Goal: Task Accomplishment & Management: Use online tool/utility

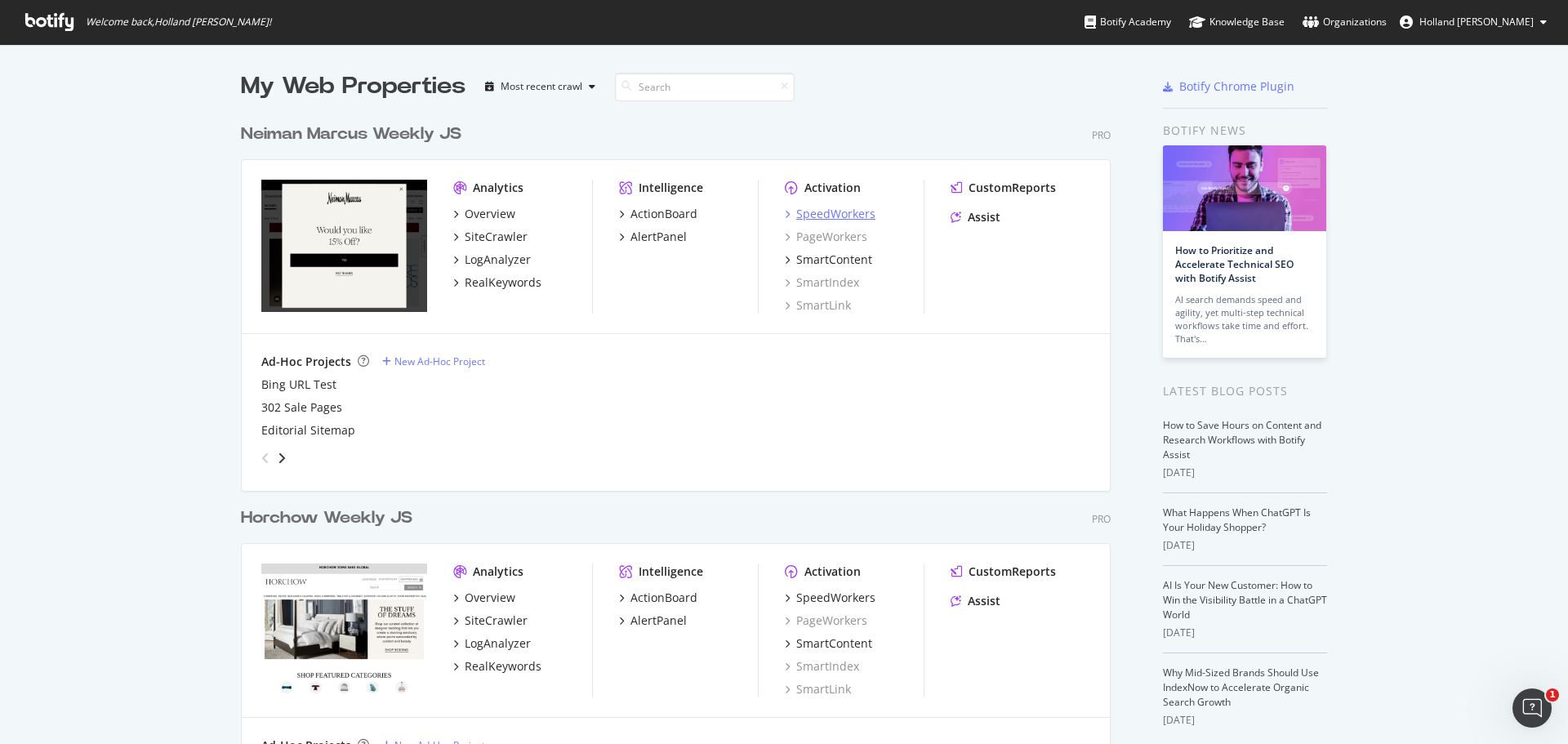
click at [839, 217] on div "SpeedWorkers" at bounding box center [835, 214] width 79 height 16
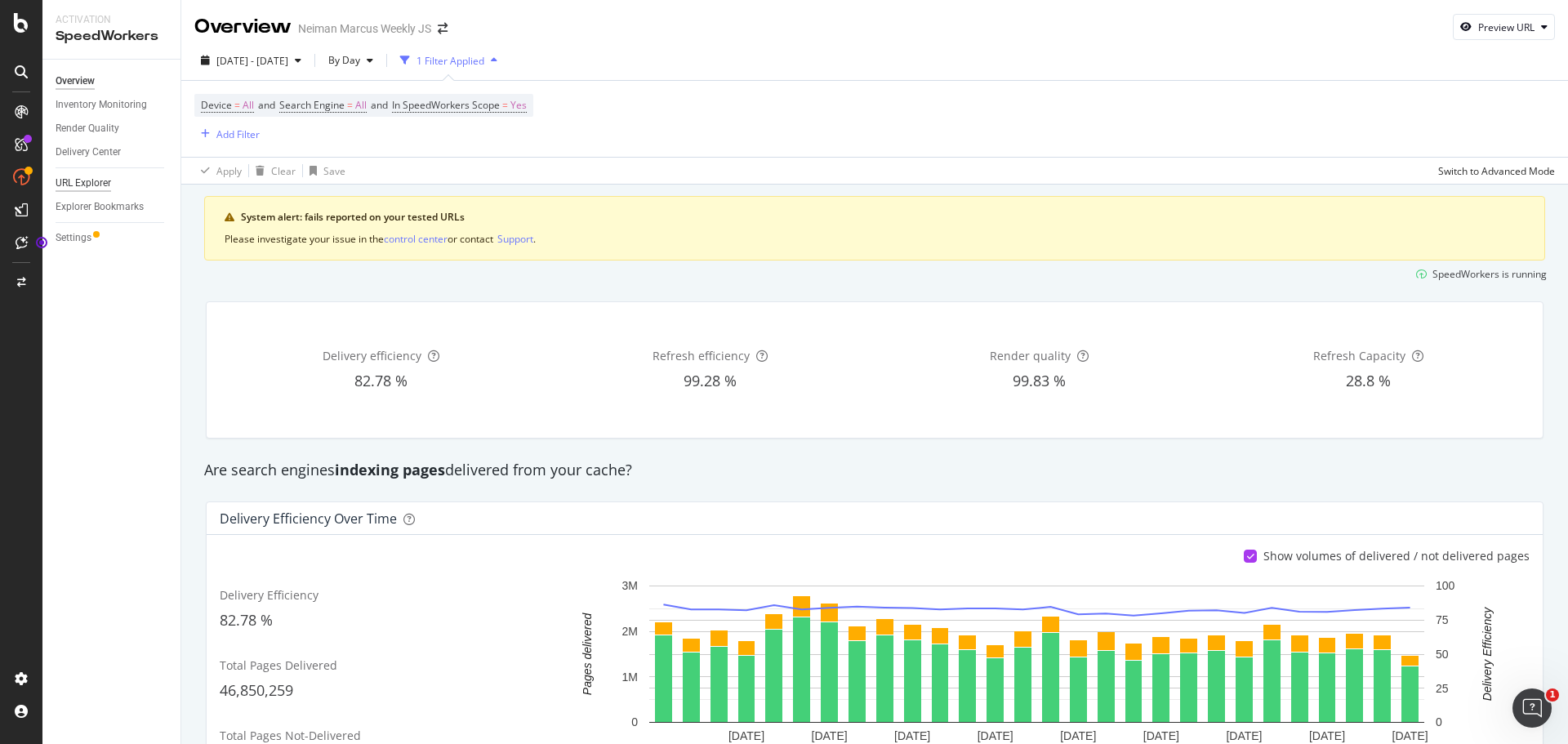
click at [80, 183] on div "URL Explorer" at bounding box center [83, 183] width 56 height 17
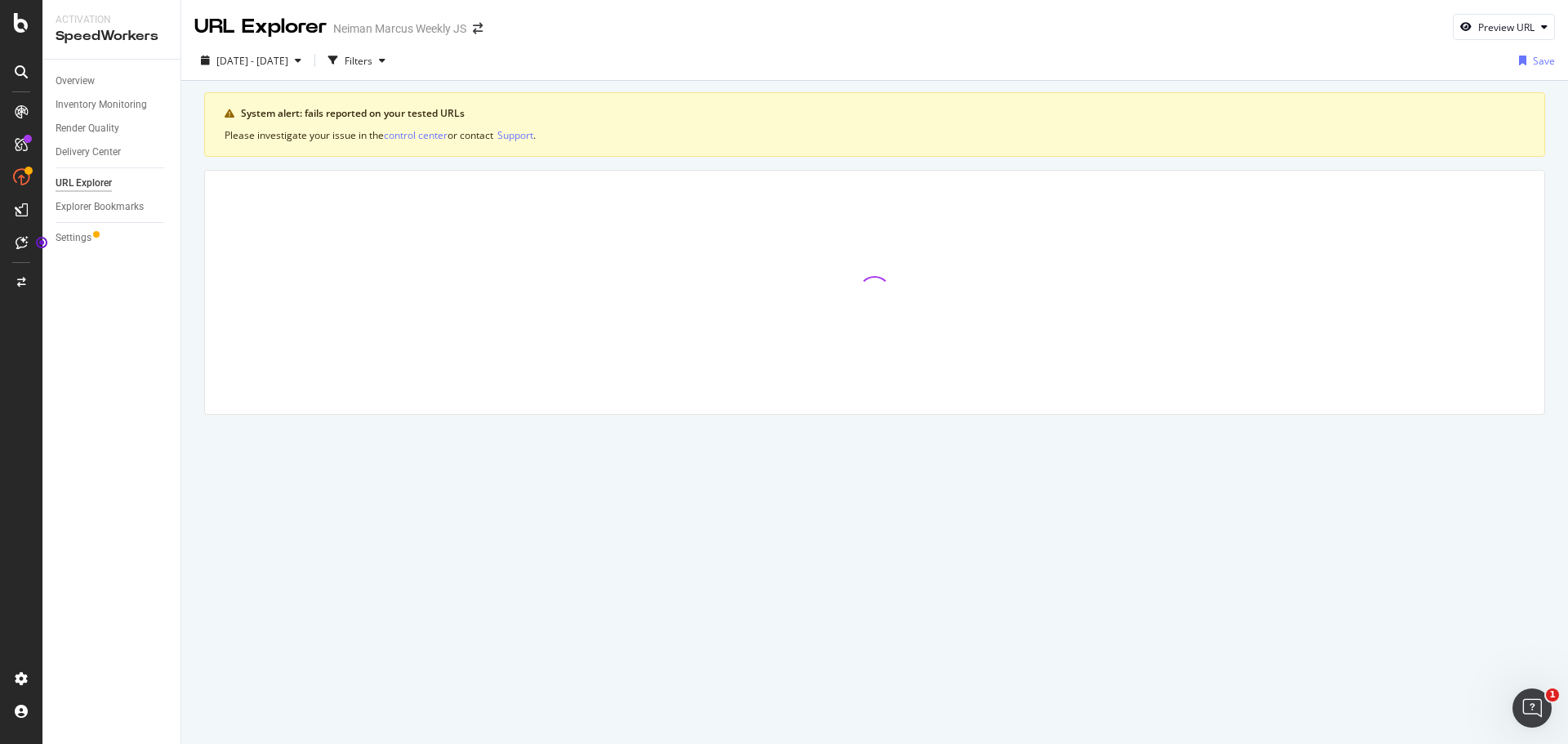
drag, startPoint x: 417, startPoint y: 138, endPoint x: 284, endPoint y: 212, distance: 152.2
click at [284, 212] on div at bounding box center [875, 291] width 1339 height 243
click at [373, 66] on div "Filters" at bounding box center [358, 60] width 27 height 14
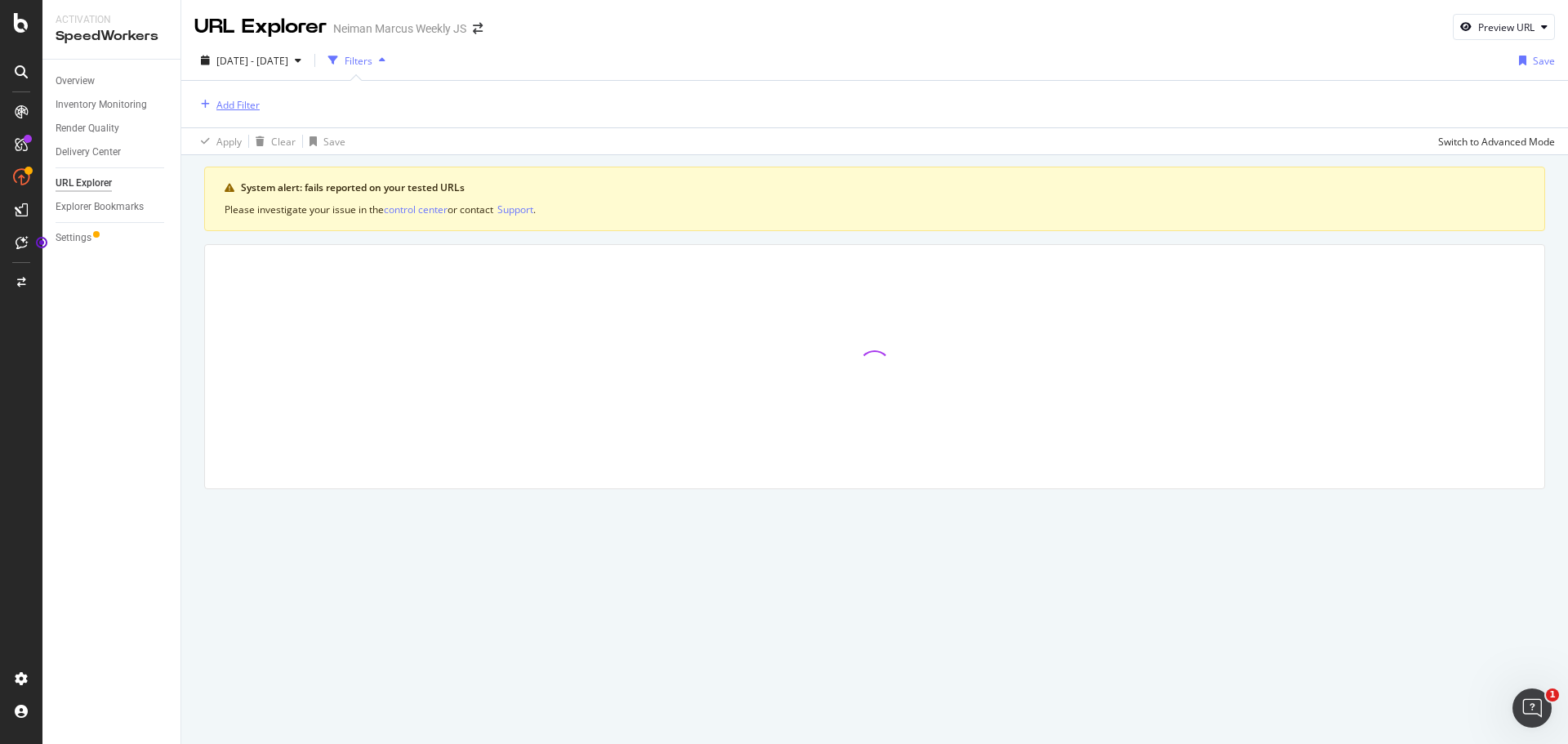
click at [223, 98] on div "Add Filter" at bounding box center [239, 105] width 44 height 14
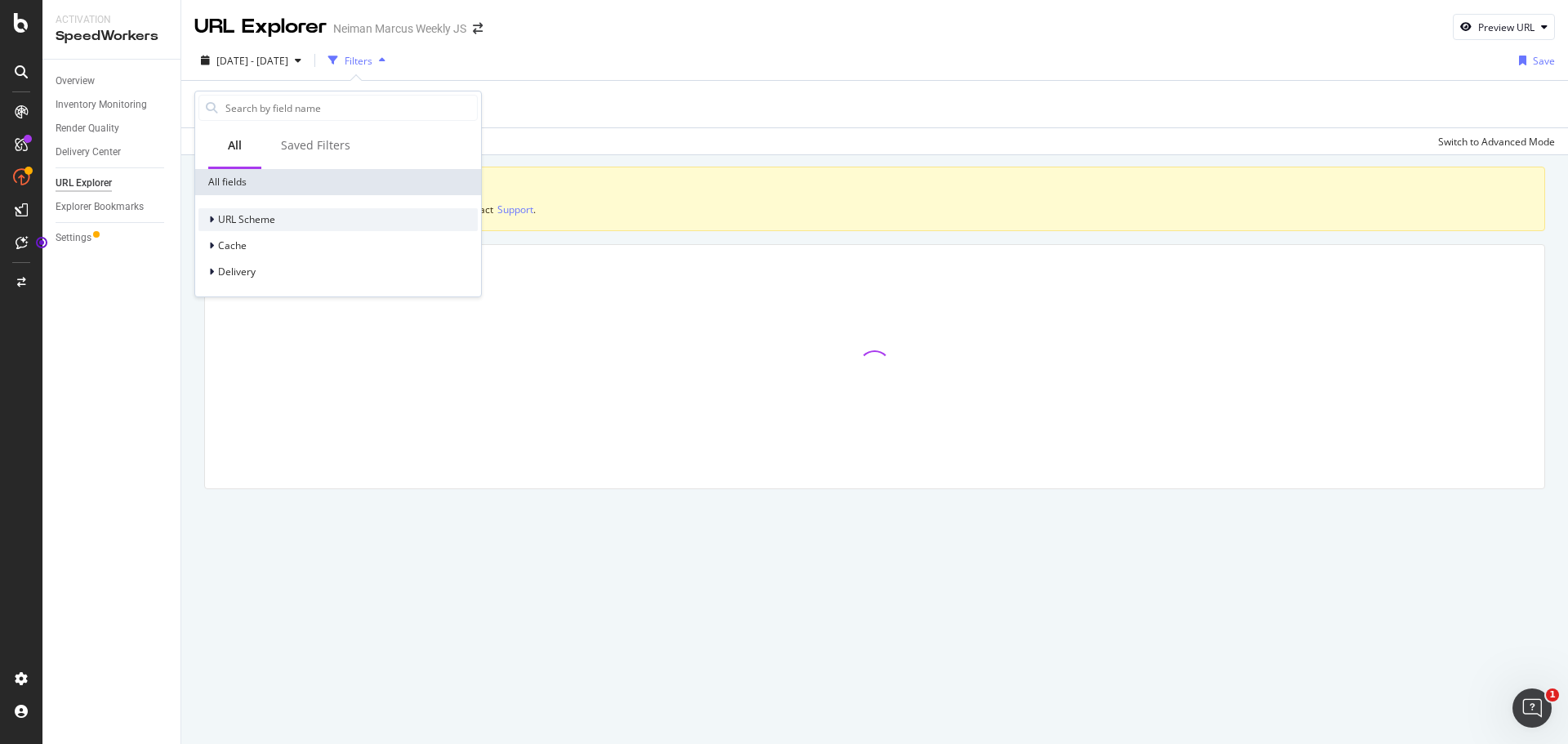
click at [249, 217] on span "URL Scheme" at bounding box center [246, 219] width 57 height 14
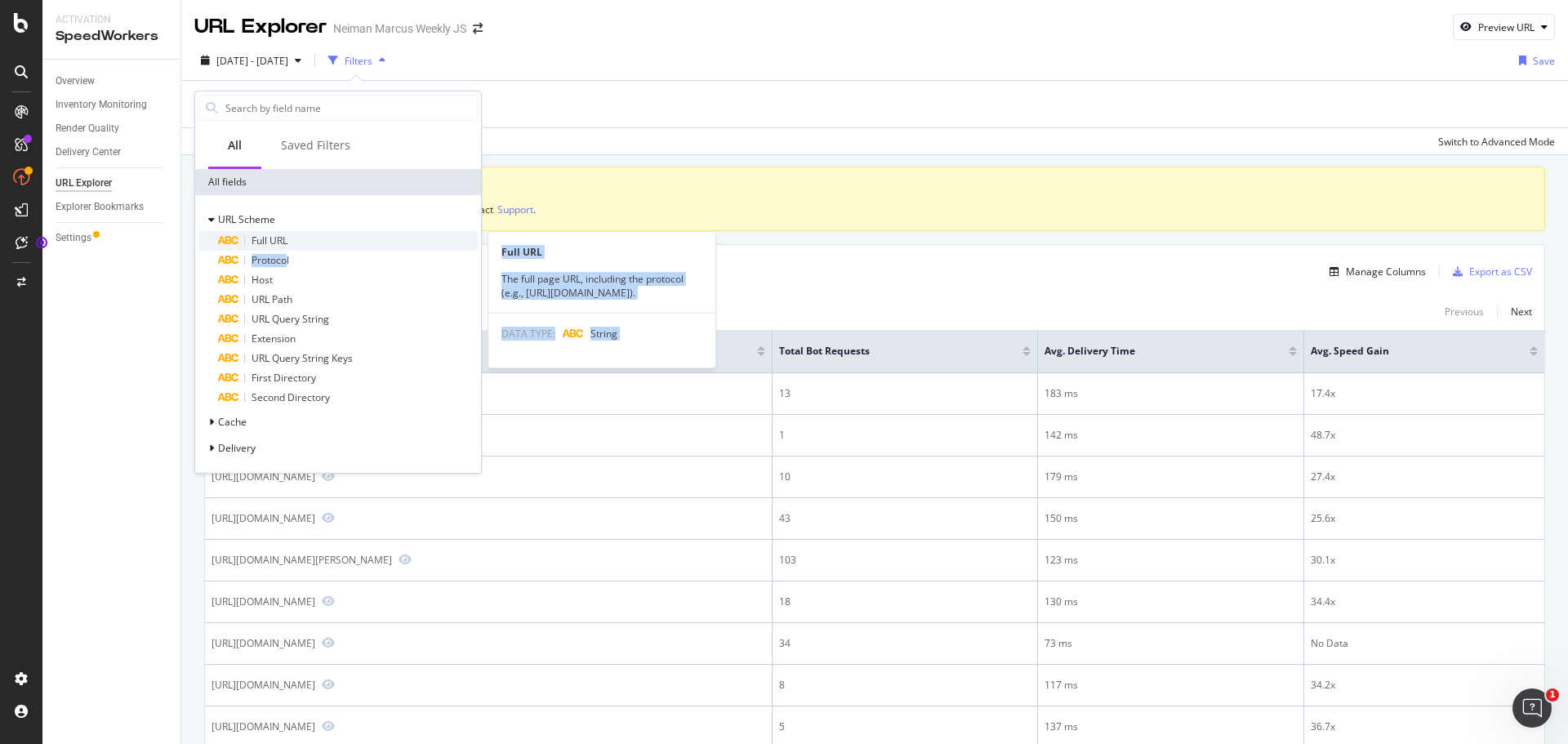
drag, startPoint x: 254, startPoint y: 224, endPoint x: 288, endPoint y: 241, distance: 38.0
click at [288, 241] on div "Full URL Full URL The full page URL, including the protocol (e.g., [URL][DOMAIN…" at bounding box center [338, 320] width 280 height 177
click at [287, 240] on span "Full URL" at bounding box center [269, 240] width 36 height 14
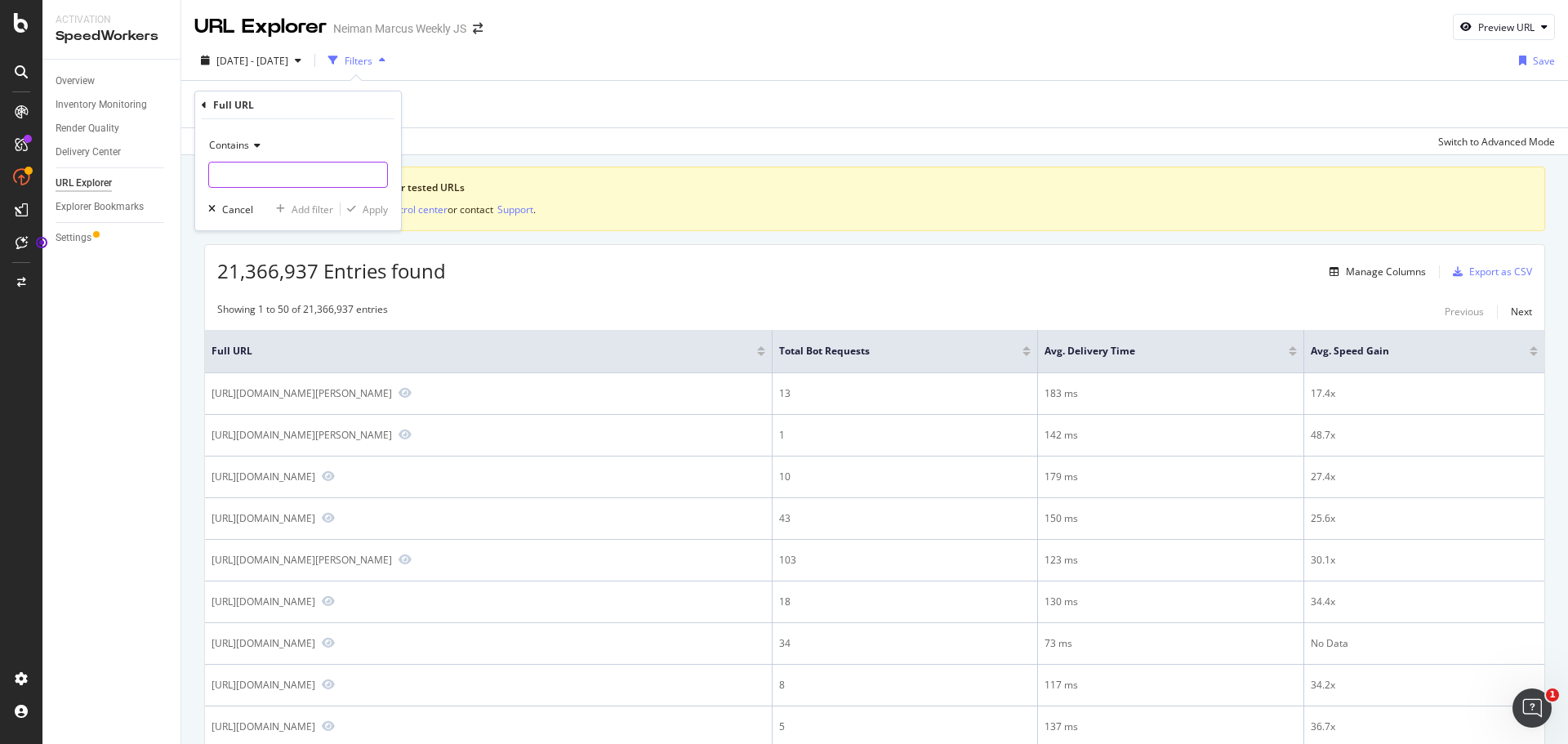
click at [272, 169] on input "text" at bounding box center [297, 174] width 178 height 26
paste input "[URL][DOMAIN_NAME][PERSON_NAME]"
drag, startPoint x: 232, startPoint y: 171, endPoint x: 810, endPoint y: 175, distance: 578.0
click at [810, 175] on body "Activation SpeedWorkers Overview Inventory Monitoring Render Quality Delivery C…" at bounding box center [784, 372] width 1568 height 744
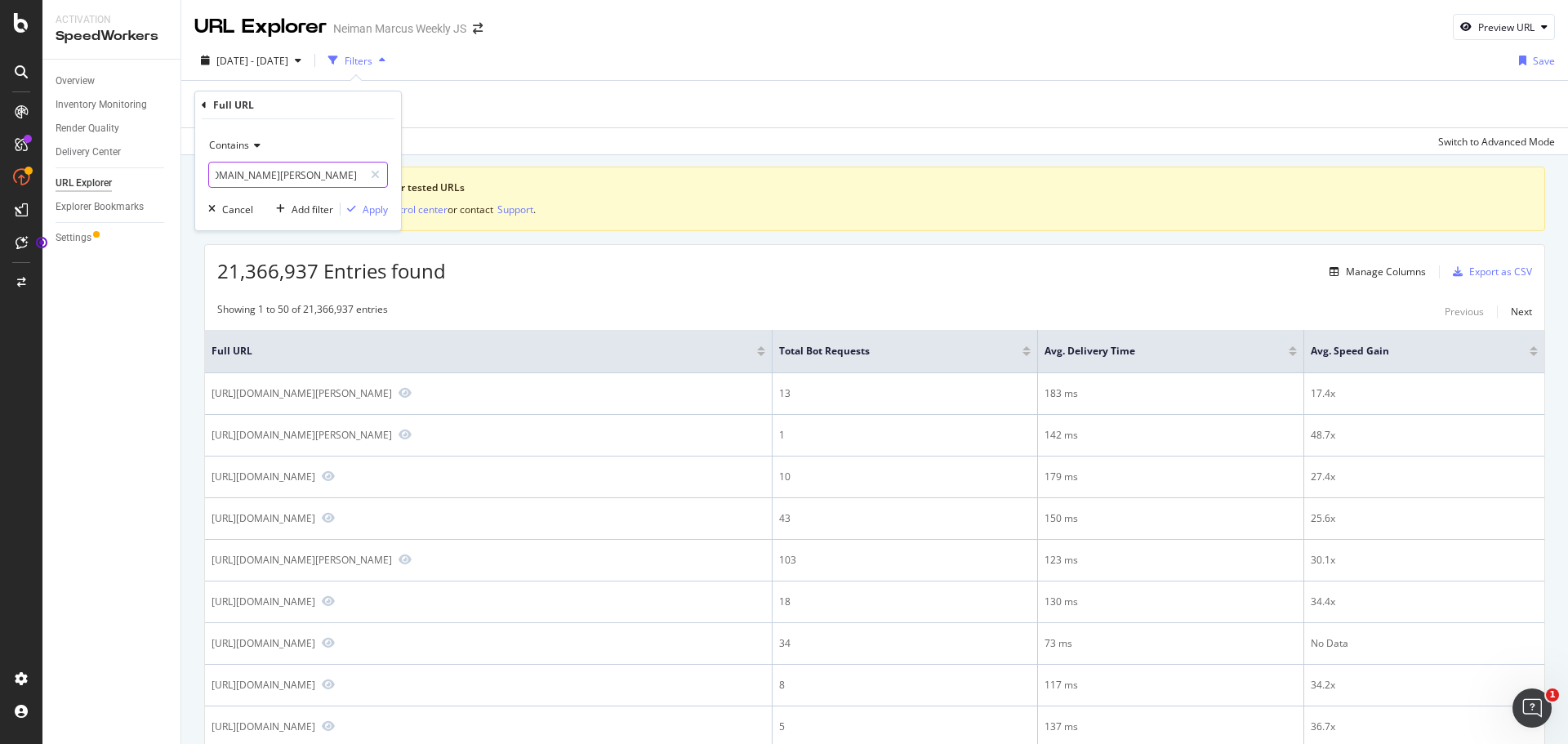
scroll to position [0, 259]
type input "[URL][DOMAIN_NAME][PERSON_NAME]"
click at [372, 216] on div "Apply" at bounding box center [375, 209] width 26 height 14
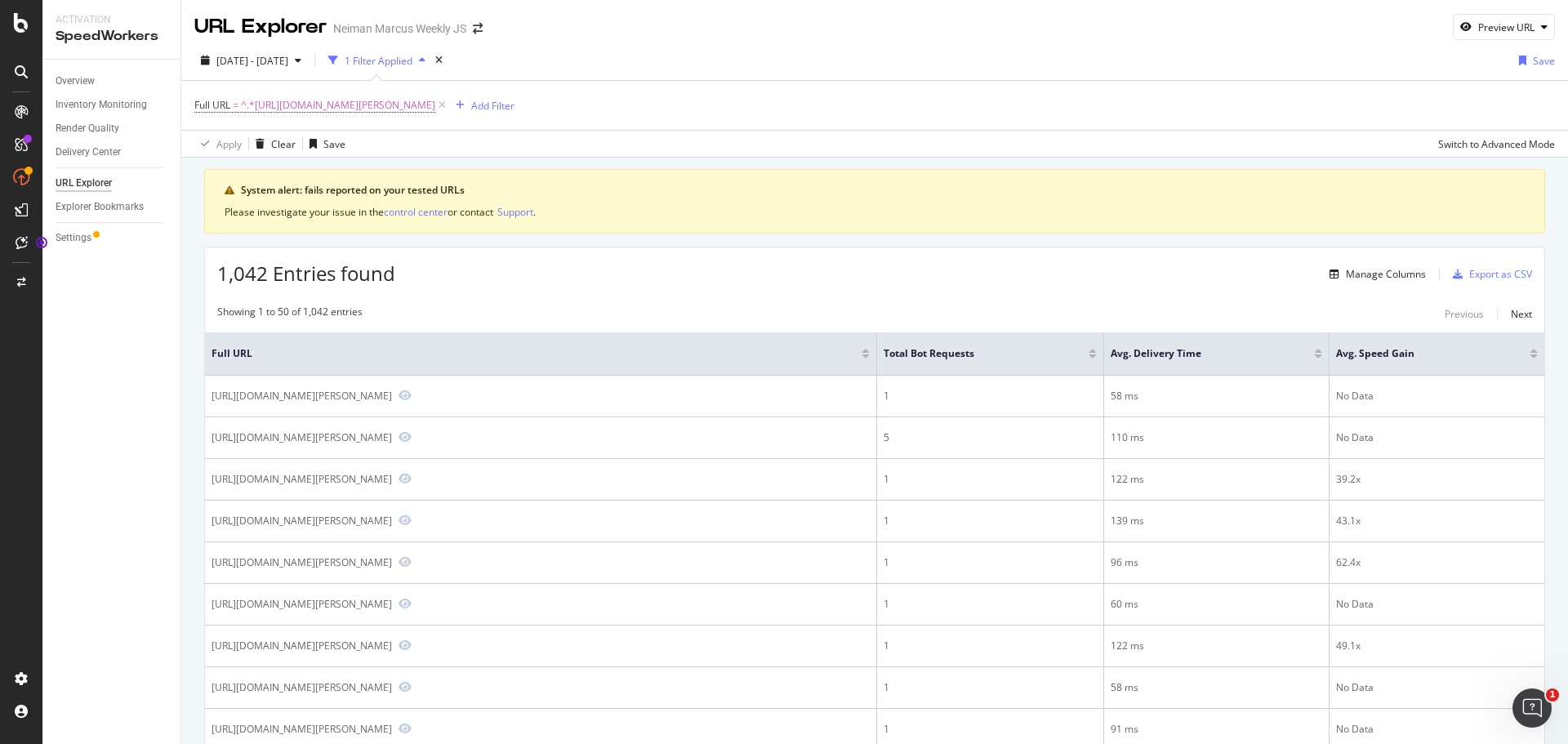
click at [1095, 355] on div at bounding box center [1092, 356] width 8 height 4
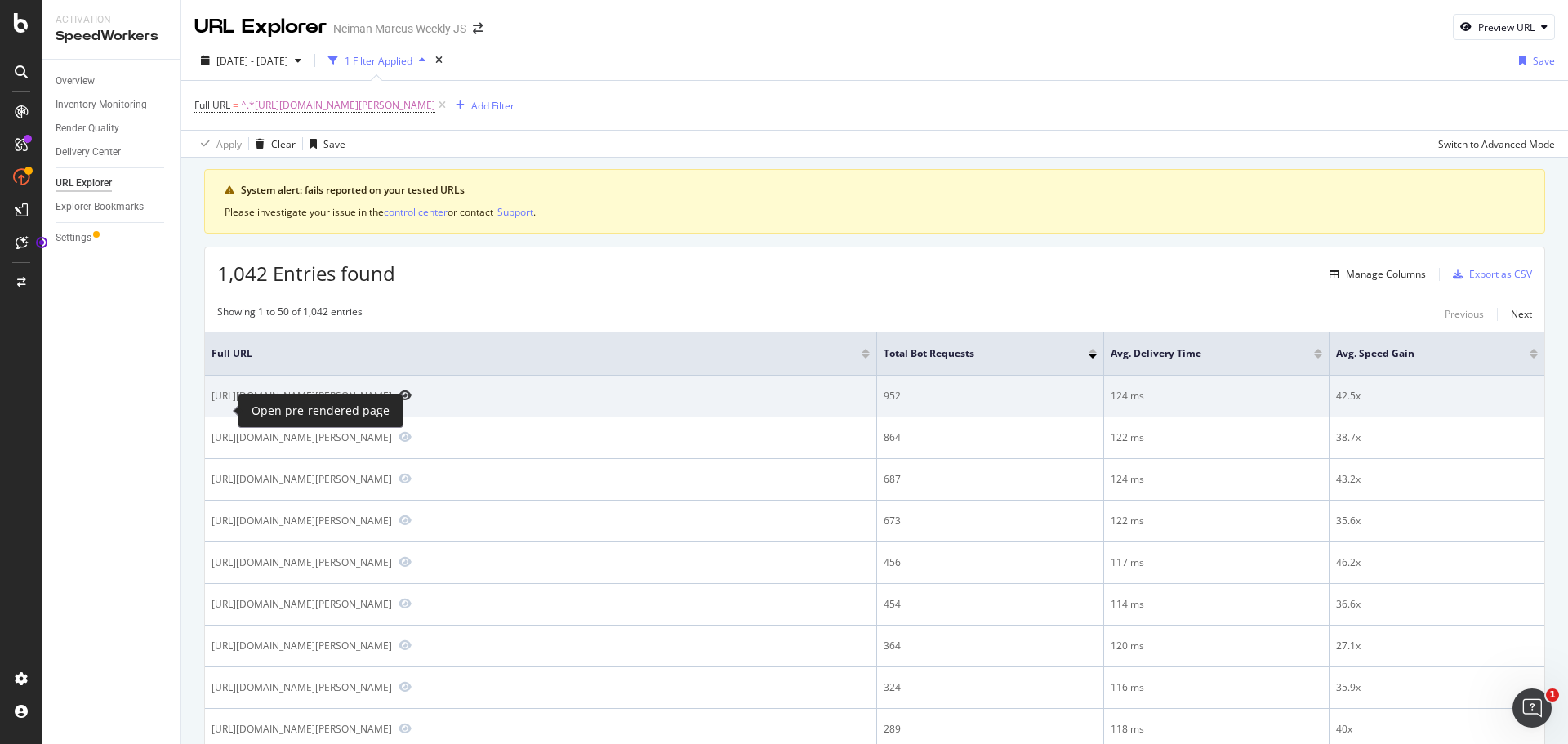
click at [398, 401] on icon "Preview https://www.neimanmarcus.com/p/theia-teresa-draped-strapless-gown-prod2…" at bounding box center [405, 395] width 13 height 12
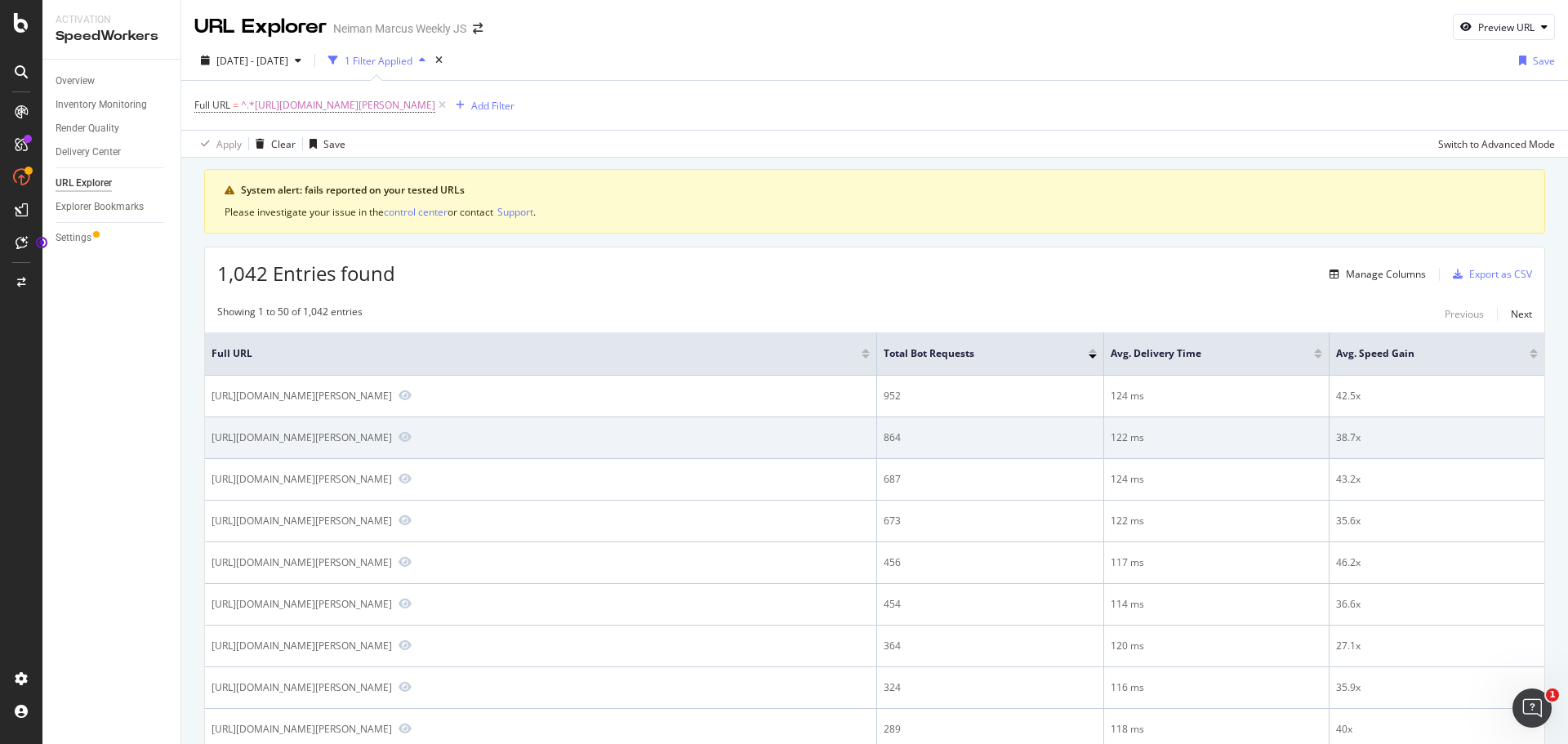
click at [289, 444] on div "[URL][DOMAIN_NAME][PERSON_NAME]" at bounding box center [302, 436] width 180 height 14
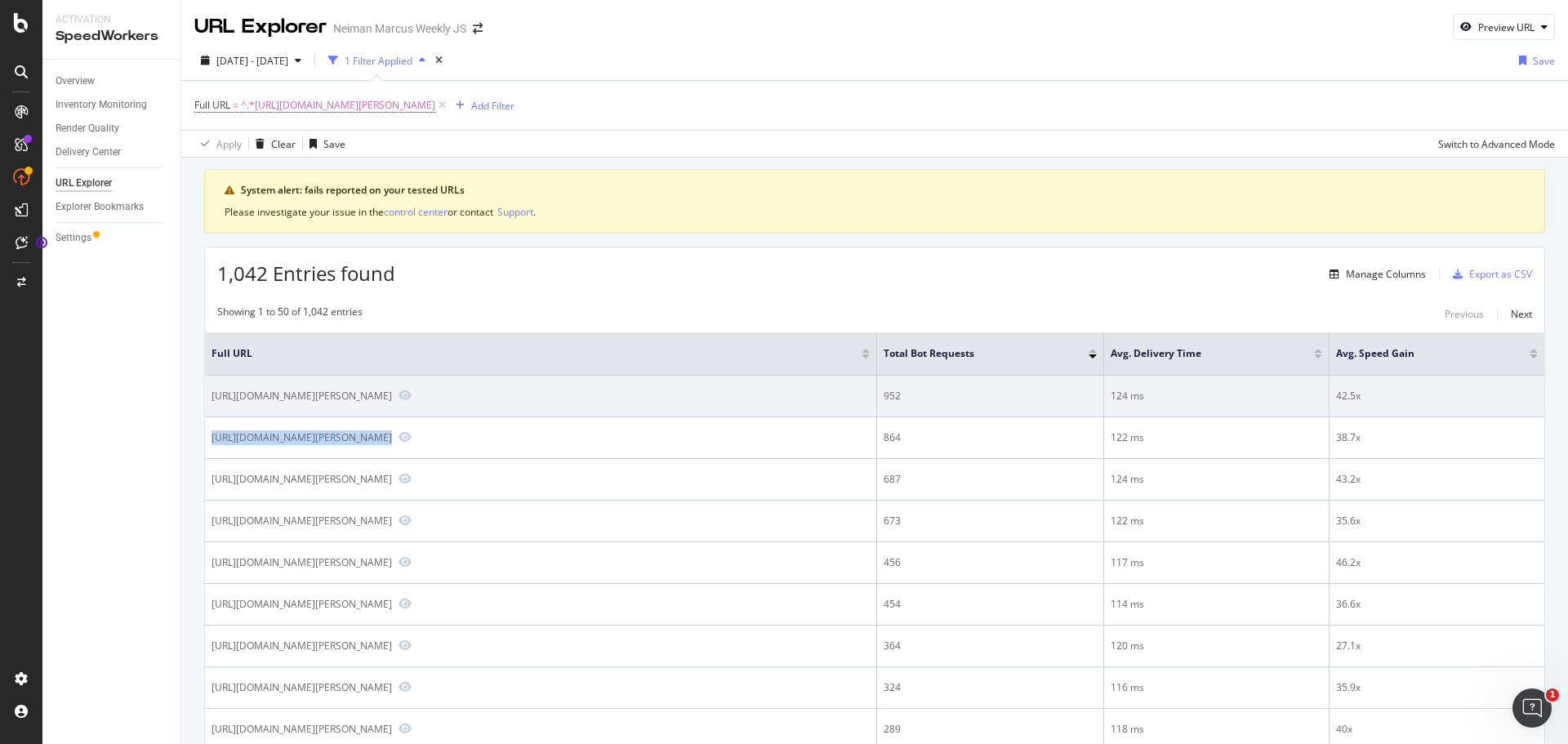
copy div "[URL][DOMAIN_NAME][PERSON_NAME]"
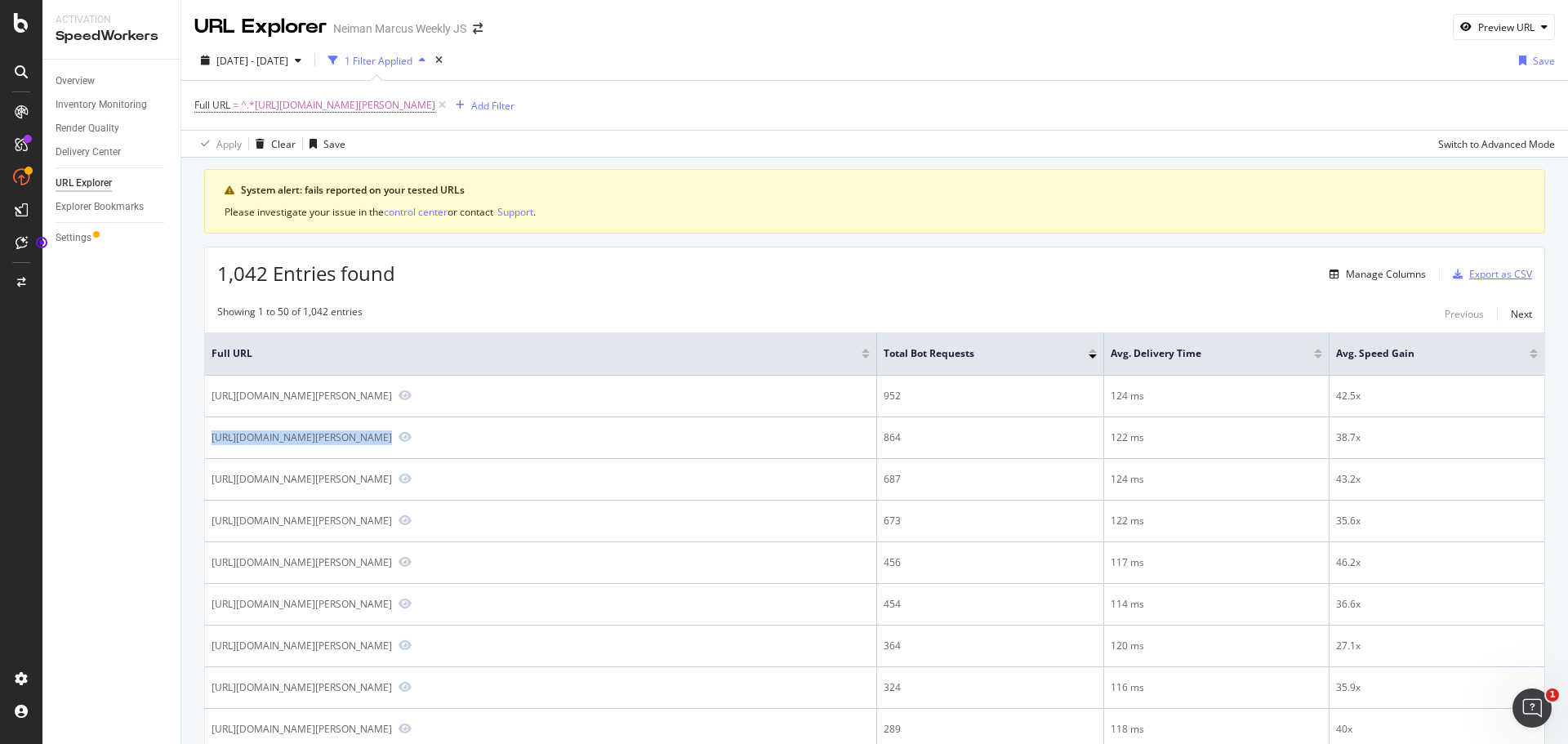
click at [1472, 270] on div "Export as CSV" at bounding box center [1500, 273] width 63 height 14
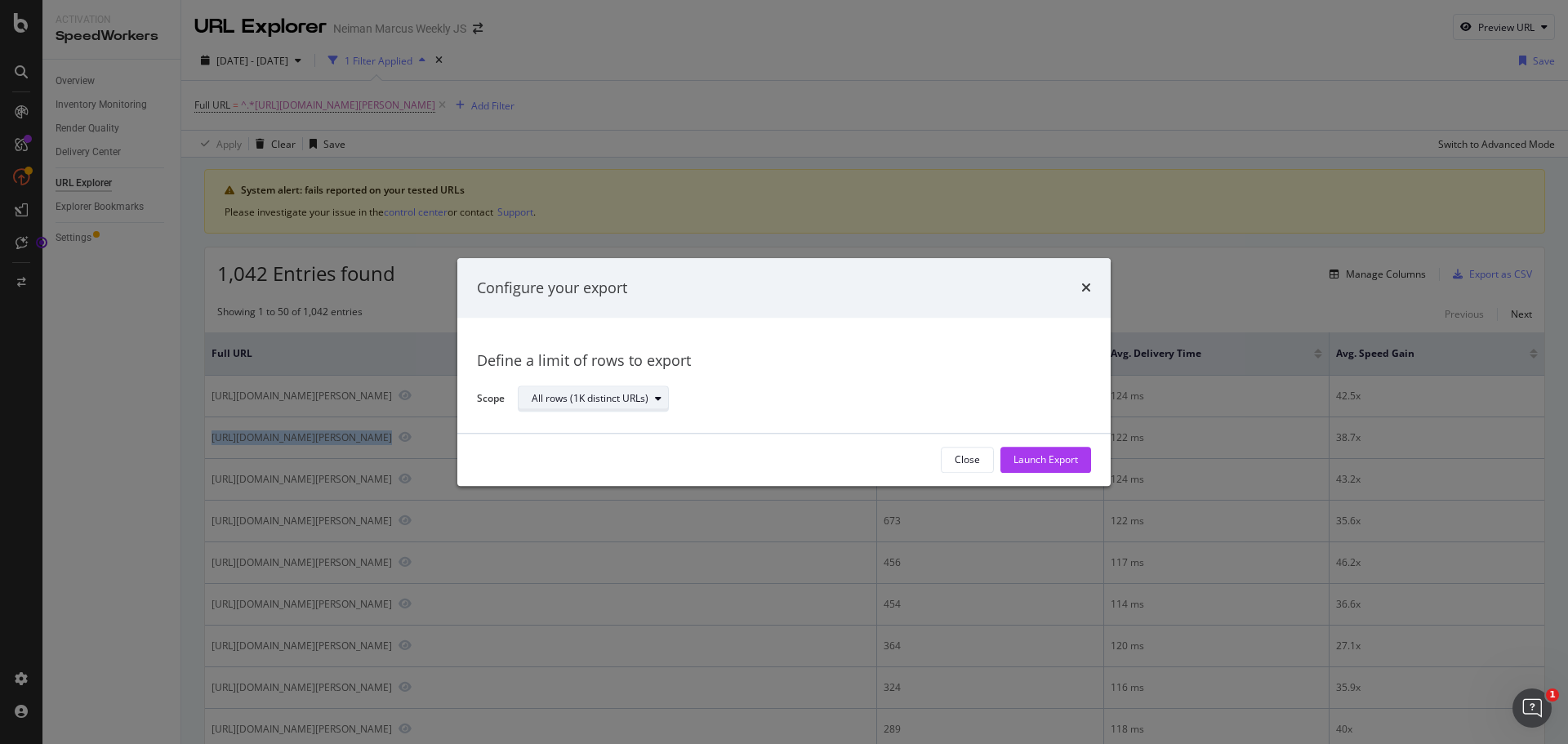
click at [607, 404] on div "All rows (1K distinct URLs)" at bounding box center [589, 399] width 117 height 10
click at [1036, 457] on div "Launch Export" at bounding box center [1045, 459] width 65 height 14
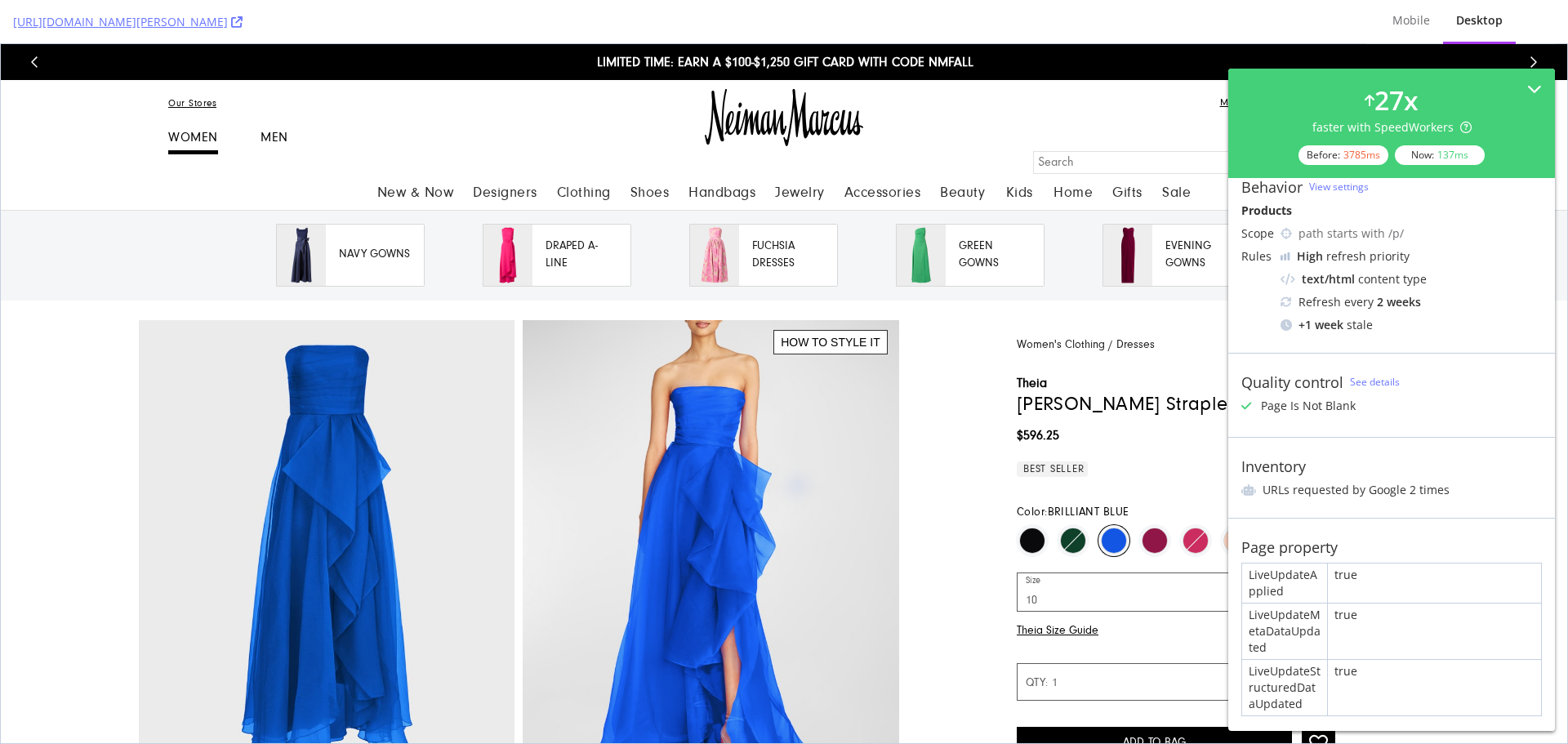
scroll to position [182, 0]
click at [1063, 15] on div "[URL][DOMAIN_NAME][PERSON_NAME]" at bounding box center [682, 22] width 1340 height 44
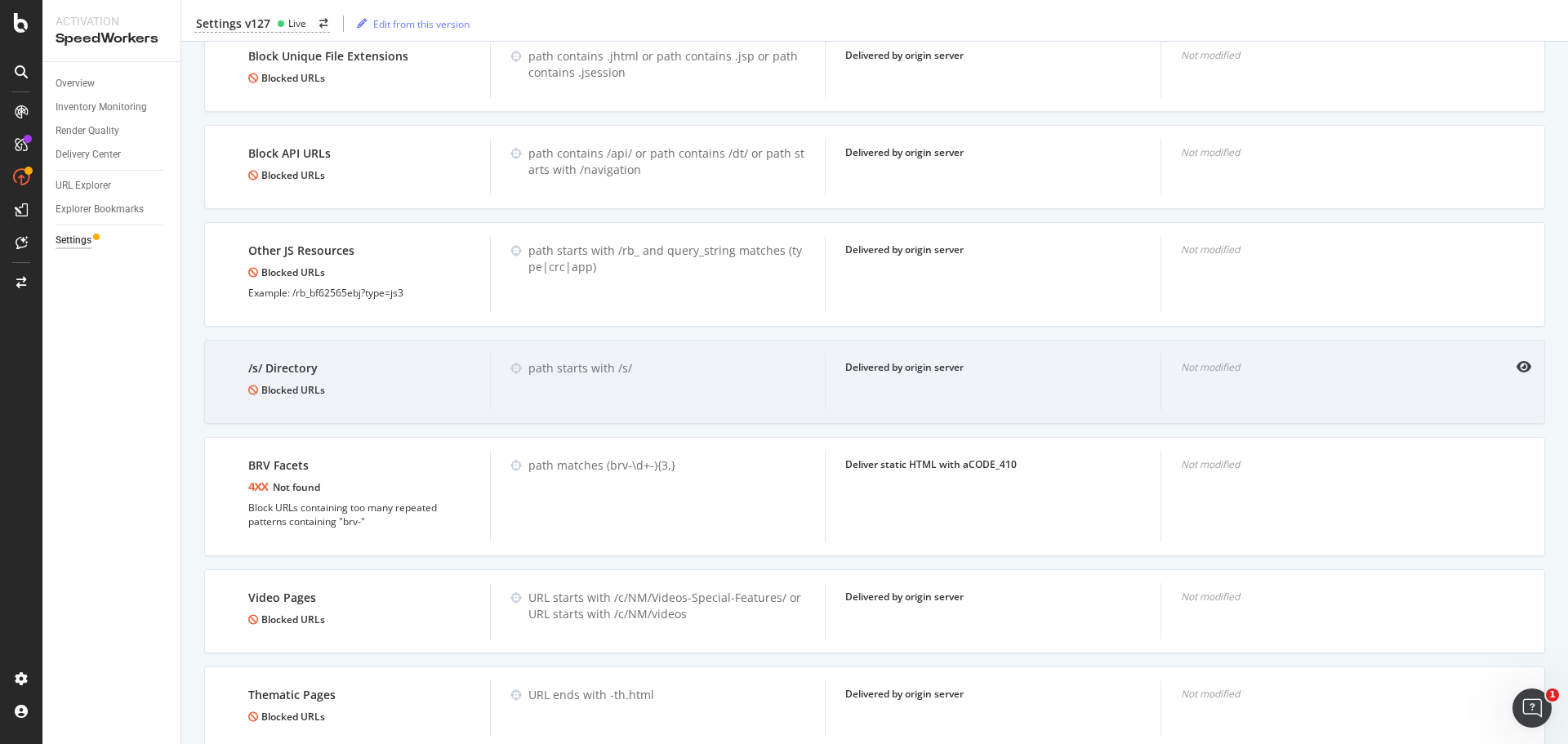
scroll to position [2501, 0]
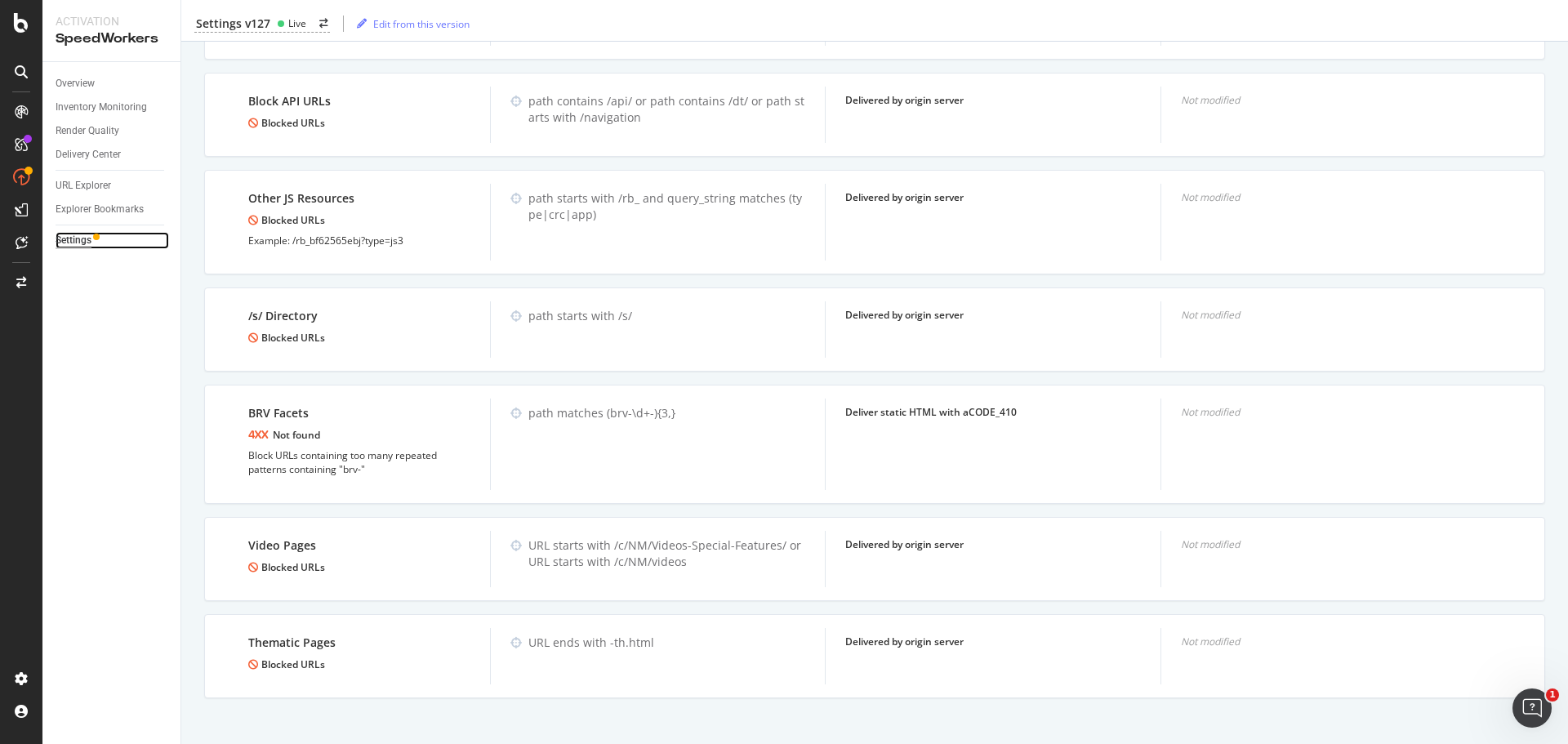
click at [77, 245] on div "Settings" at bounding box center [73, 240] width 36 height 17
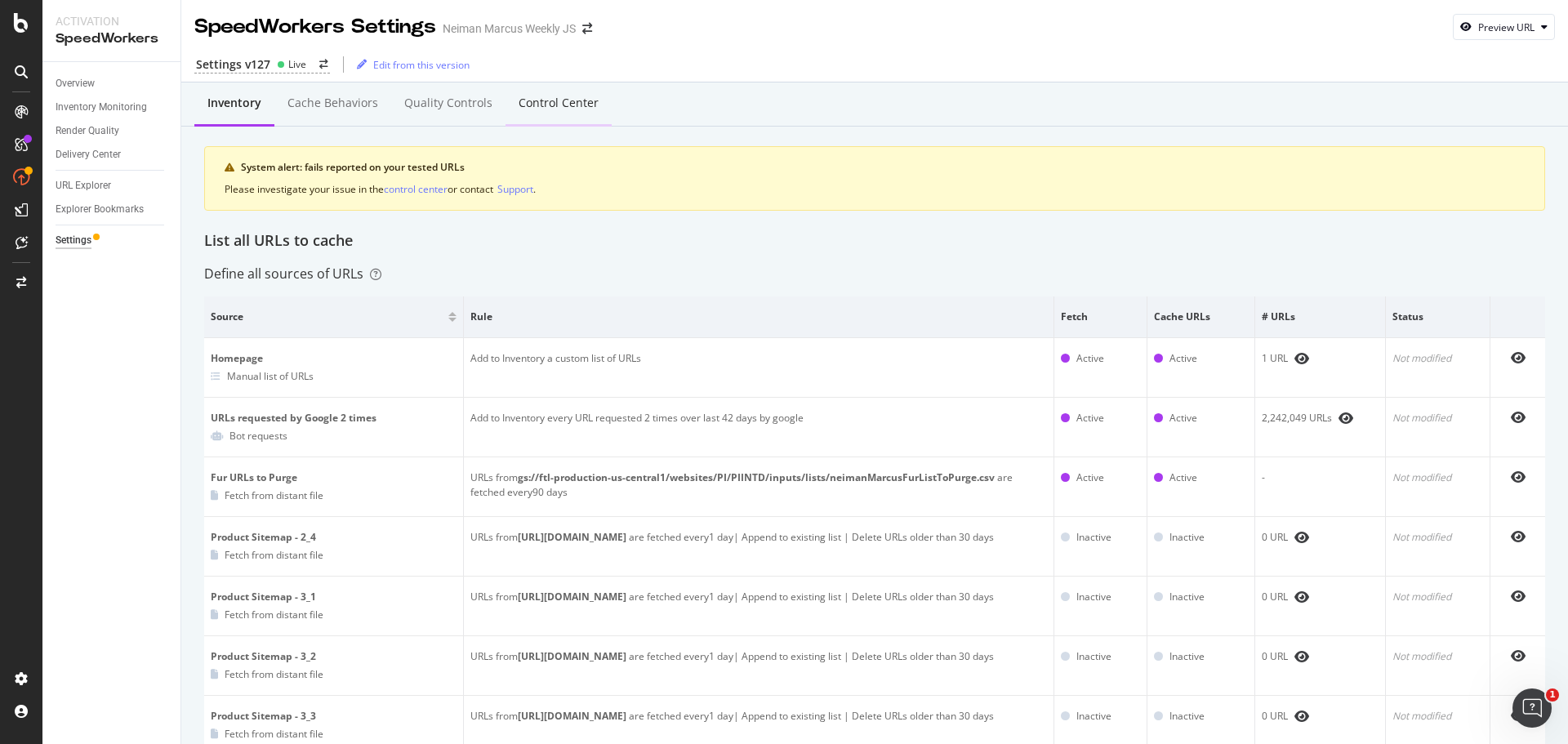
click at [537, 115] on div "Control Center" at bounding box center [559, 104] width 107 height 45
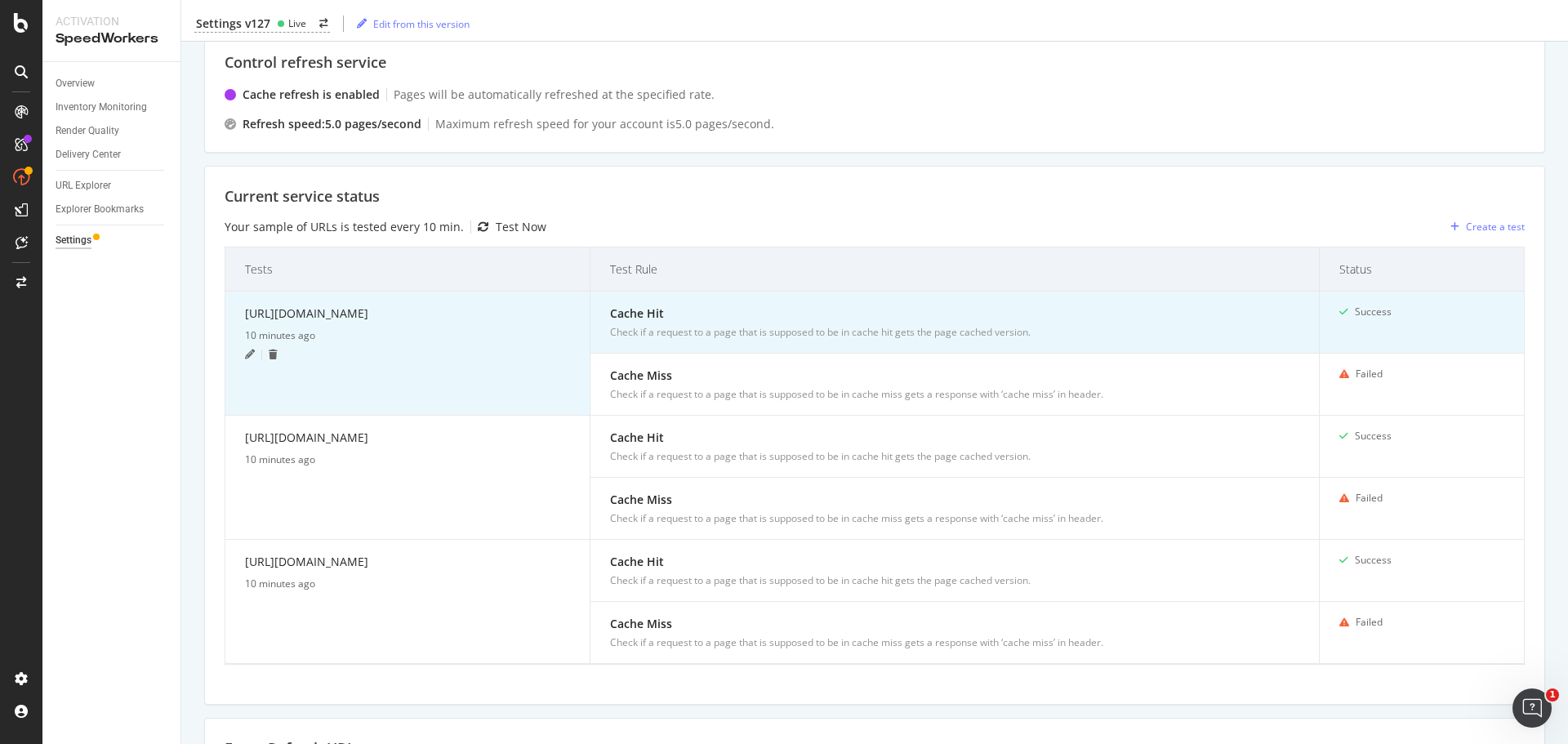
scroll to position [571, 0]
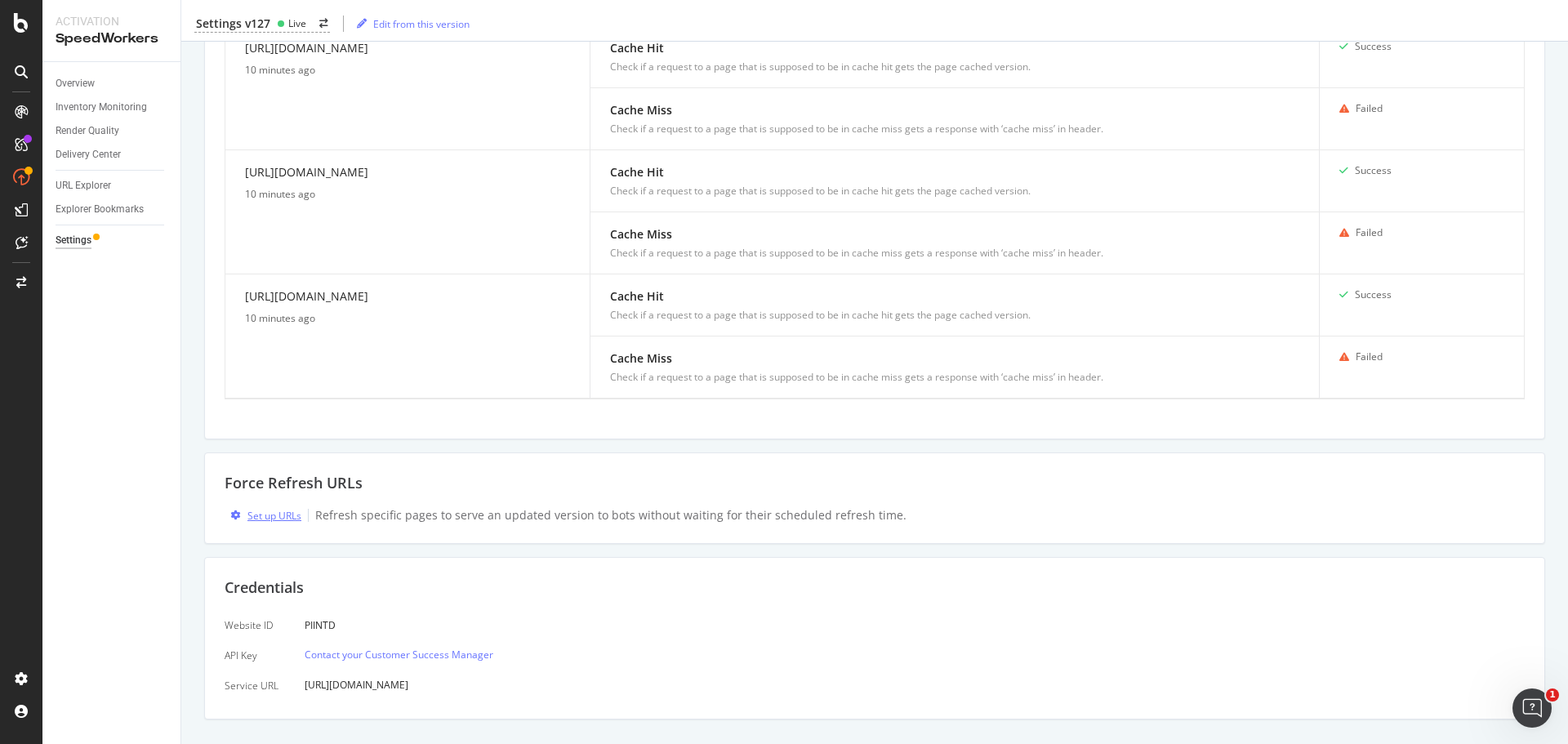
click at [266, 515] on div "Set up URLs" at bounding box center [274, 515] width 54 height 14
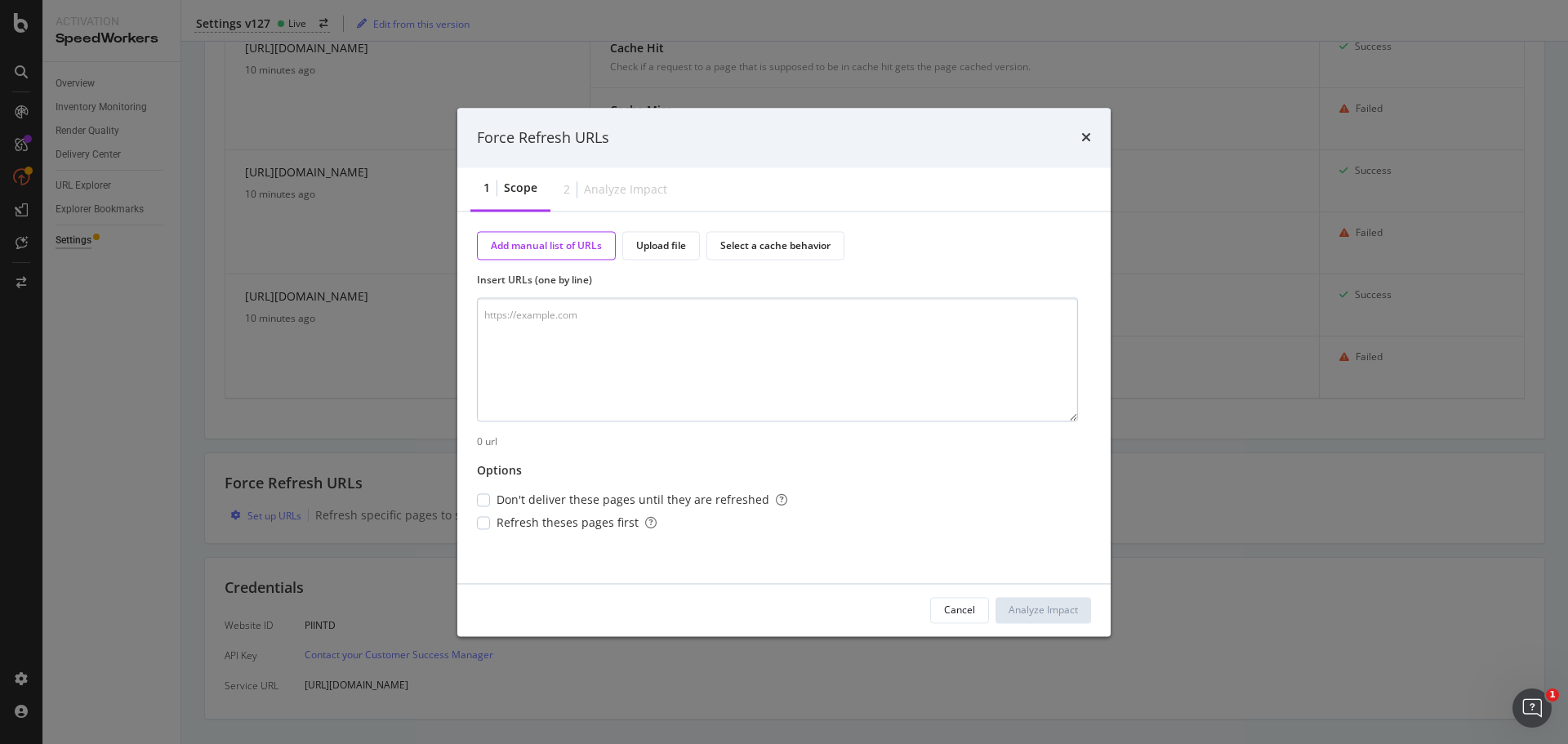
click at [650, 329] on textarea "modal" at bounding box center [777, 360] width 601 height 124
click at [823, 334] on textarea "[URL][DOMAIN_NAME][PERSON_NAME]" at bounding box center [777, 360] width 601 height 124
click at [839, 324] on textarea "[URL][DOMAIN_NAME][PERSON_NAME]" at bounding box center [777, 360] width 601 height 124
drag, startPoint x: 863, startPoint y: 319, endPoint x: 906, endPoint y: 310, distance: 43.9
click at [881, 317] on textarea "[URL][DOMAIN_NAME][PERSON_NAME]" at bounding box center [777, 360] width 601 height 124
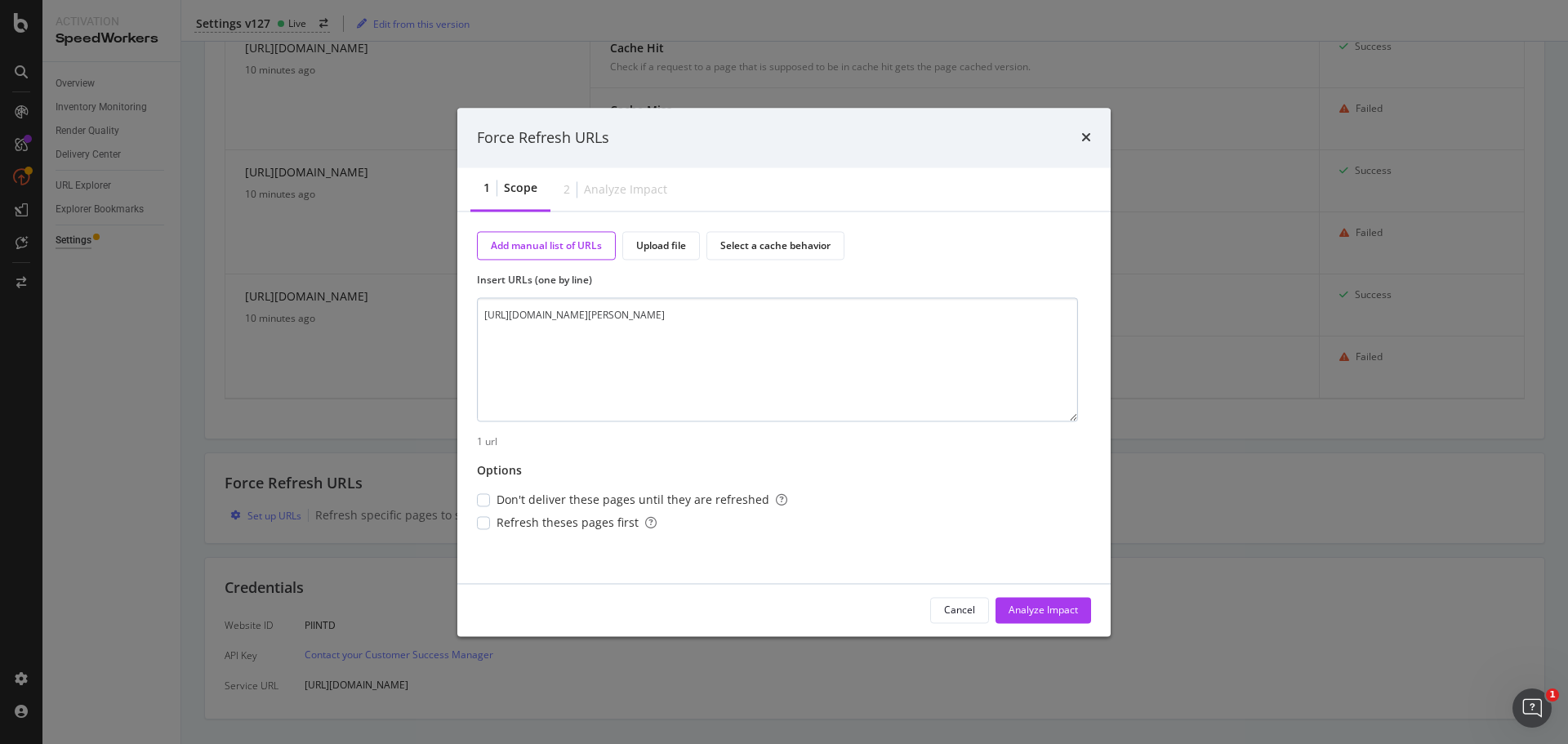
drag, startPoint x: 906, startPoint y: 310, endPoint x: 881, endPoint y: 307, distance: 25.2
click at [882, 307] on textarea "[URL][DOMAIN_NAME][PERSON_NAME]" at bounding box center [777, 360] width 601 height 124
click at [886, 308] on textarea "[URL][DOMAIN_NAME][PERSON_NAME]" at bounding box center [777, 360] width 601 height 124
drag, startPoint x: 886, startPoint y: 313, endPoint x: 1005, endPoint y: 407, distance: 151.6
click at [1005, 407] on textarea "[URL][DOMAIN_NAME][PERSON_NAME]" at bounding box center [777, 360] width 601 height 124
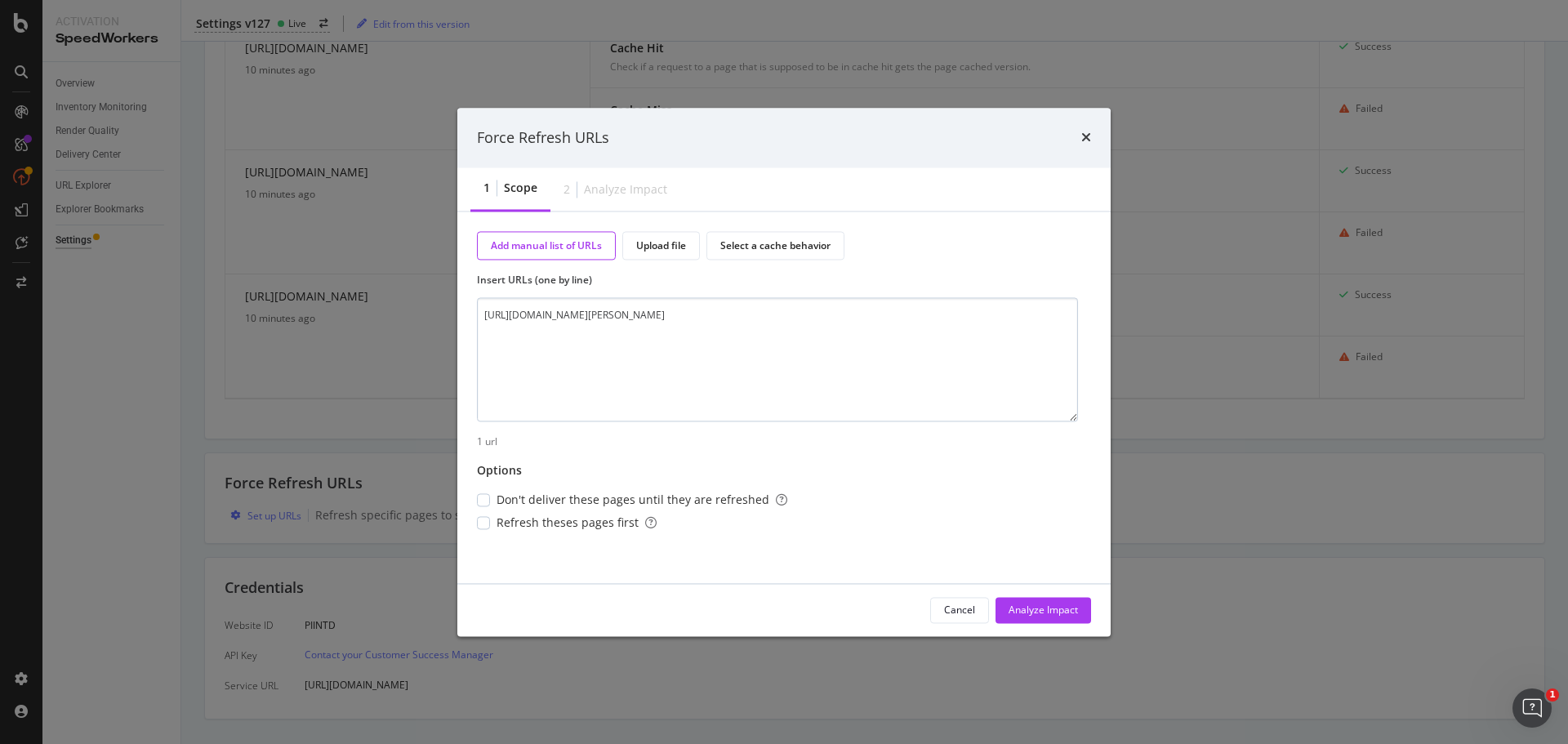
click at [974, 398] on textarea "[URL][DOMAIN_NAME][PERSON_NAME]" at bounding box center [777, 360] width 601 height 124
click at [491, 522] on div "Refresh theses pages first" at bounding box center [631, 523] width 311 height 16
click at [569, 335] on textarea "[URL][DOMAIN_NAME][PERSON_NAME]" at bounding box center [777, 360] width 601 height 124
click at [948, 315] on textarea "[URL][DOMAIN_NAME][PERSON_NAME]" at bounding box center [777, 360] width 601 height 124
paste textarea "[URL][DOMAIN_NAME][PERSON_NAME]"
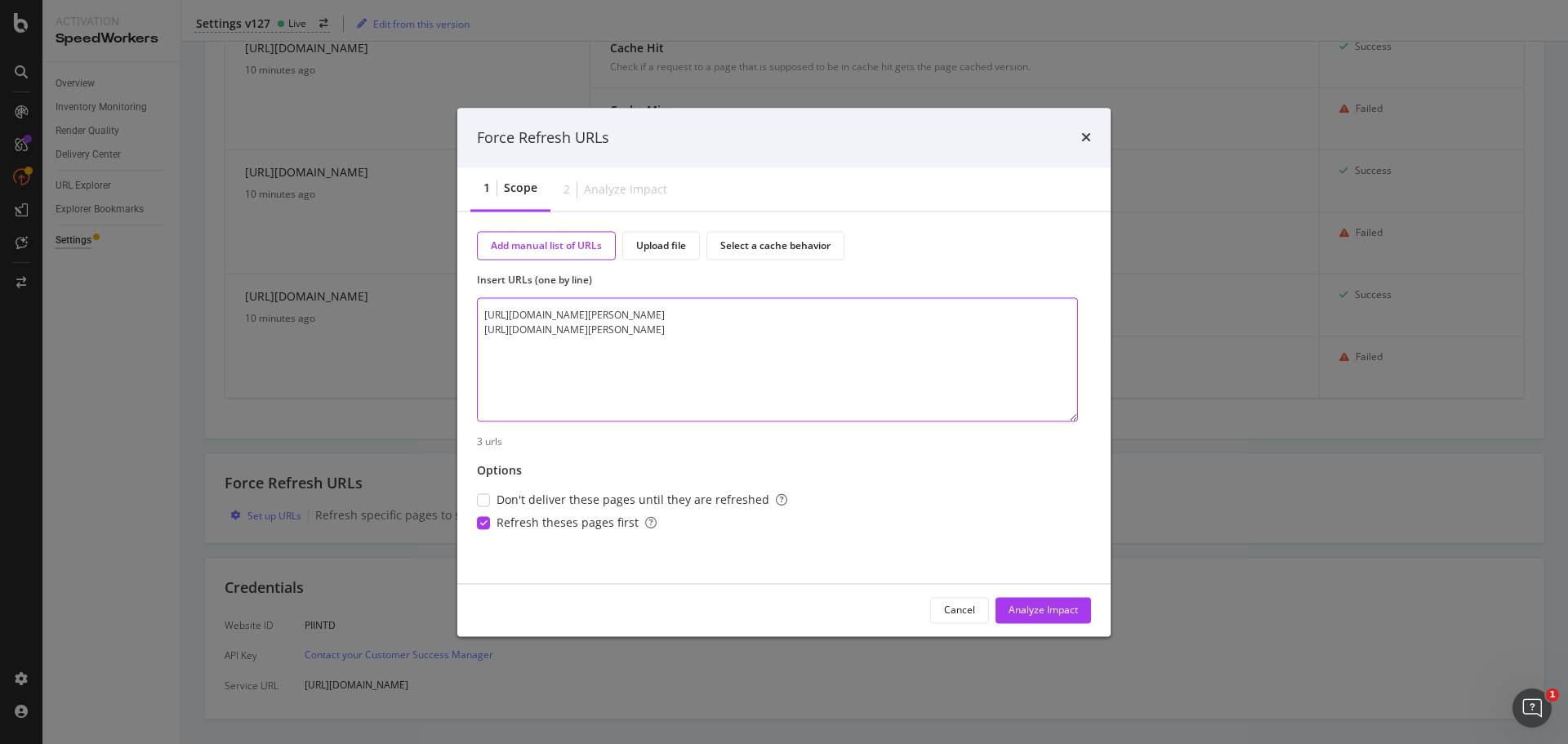
paste textarea "[URL][DOMAIN_NAME][PERSON_NAME]"
drag, startPoint x: 748, startPoint y: 387, endPoint x: 382, endPoint y: 262, distance: 386.8
click at [382, 262] on div "Force Refresh URLs 1 Scope 2 Analyze Impact Add manual list of URLs Upload file…" at bounding box center [784, 372] width 1568 height 744
paste textarea "?pimId=401243642215&utm_source=google_shopping https://www.neimanmarcus.com/p/t…"
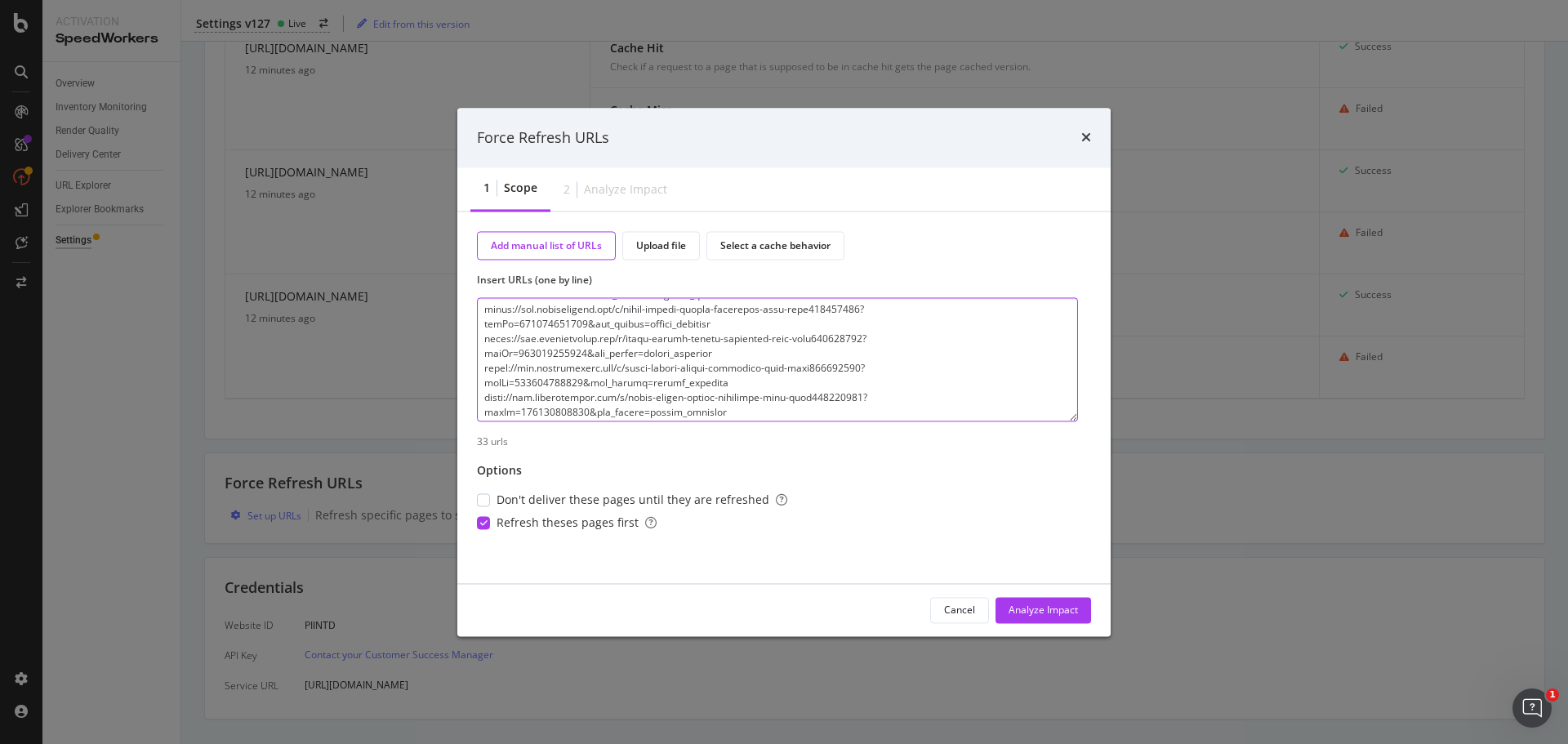
scroll to position [145, 0]
type textarea "https://www.neimanmarcus.com/p/theia-teresa-draped-strapless-gown-prod264960081…"
click at [487, 502] on div "modal" at bounding box center [483, 499] width 13 height 13
click at [1020, 606] on div "Analyze Impact" at bounding box center [1043, 608] width 69 height 14
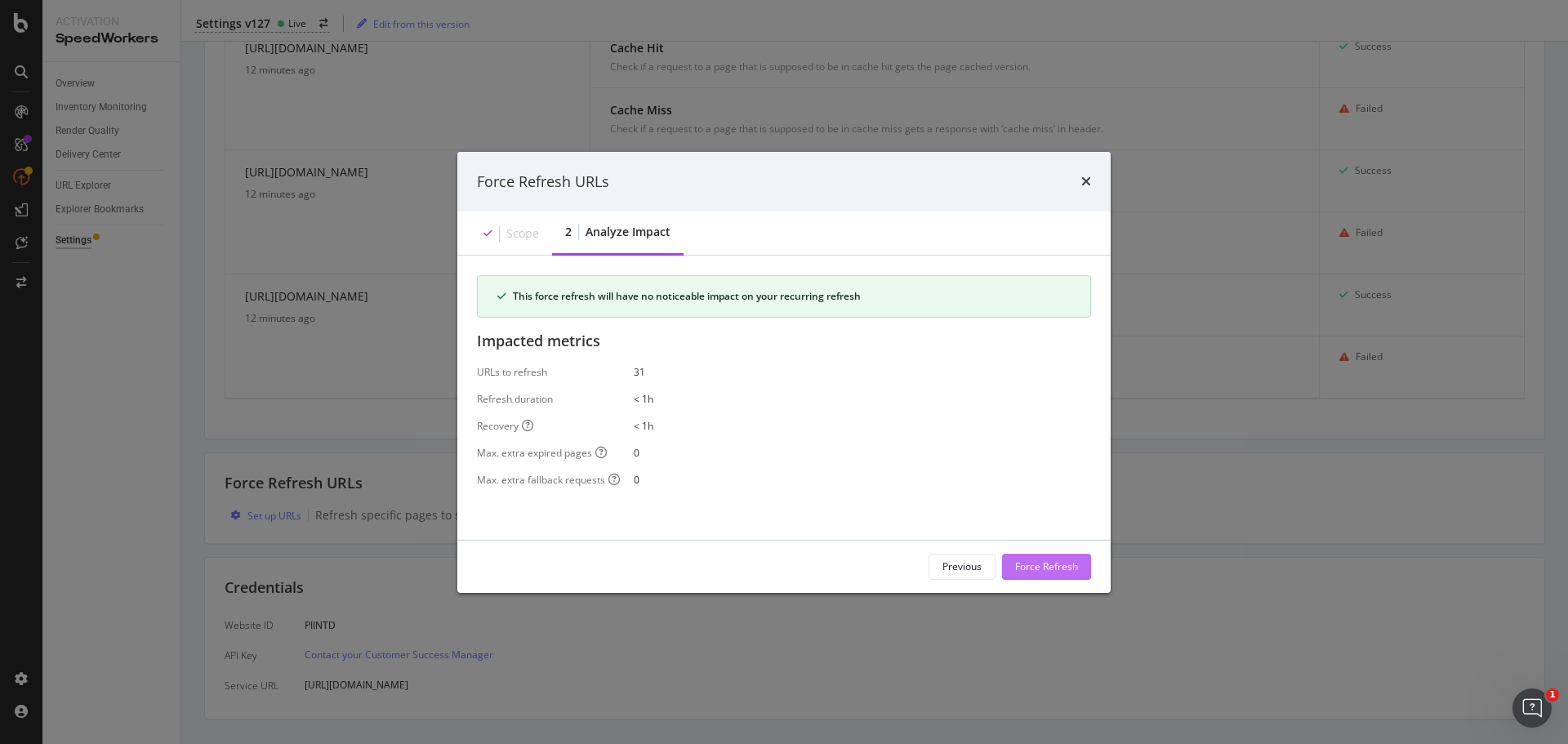
click at [1042, 569] on div "Force Refresh" at bounding box center [1046, 566] width 63 height 14
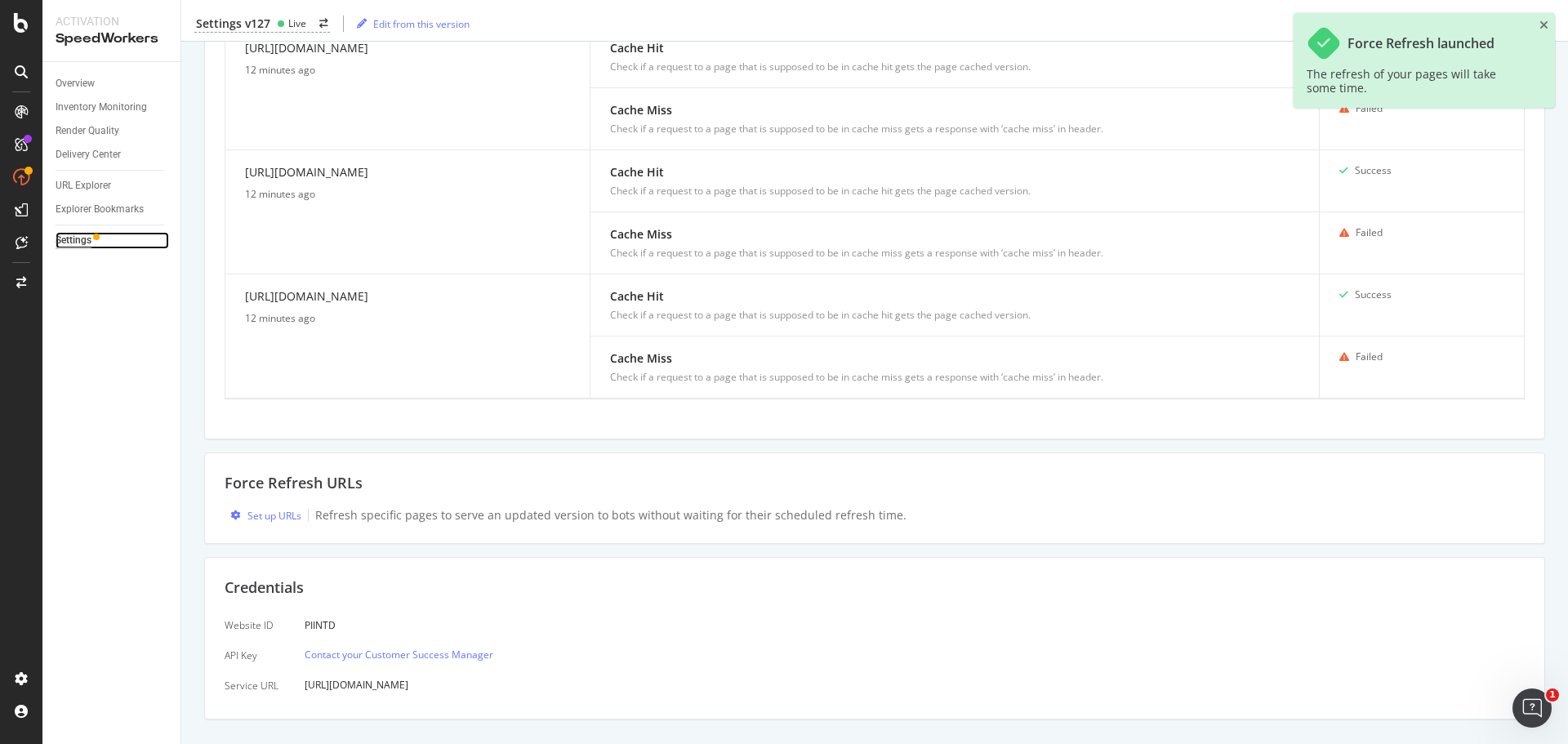
click at [59, 245] on div "Settings" at bounding box center [73, 240] width 36 height 17
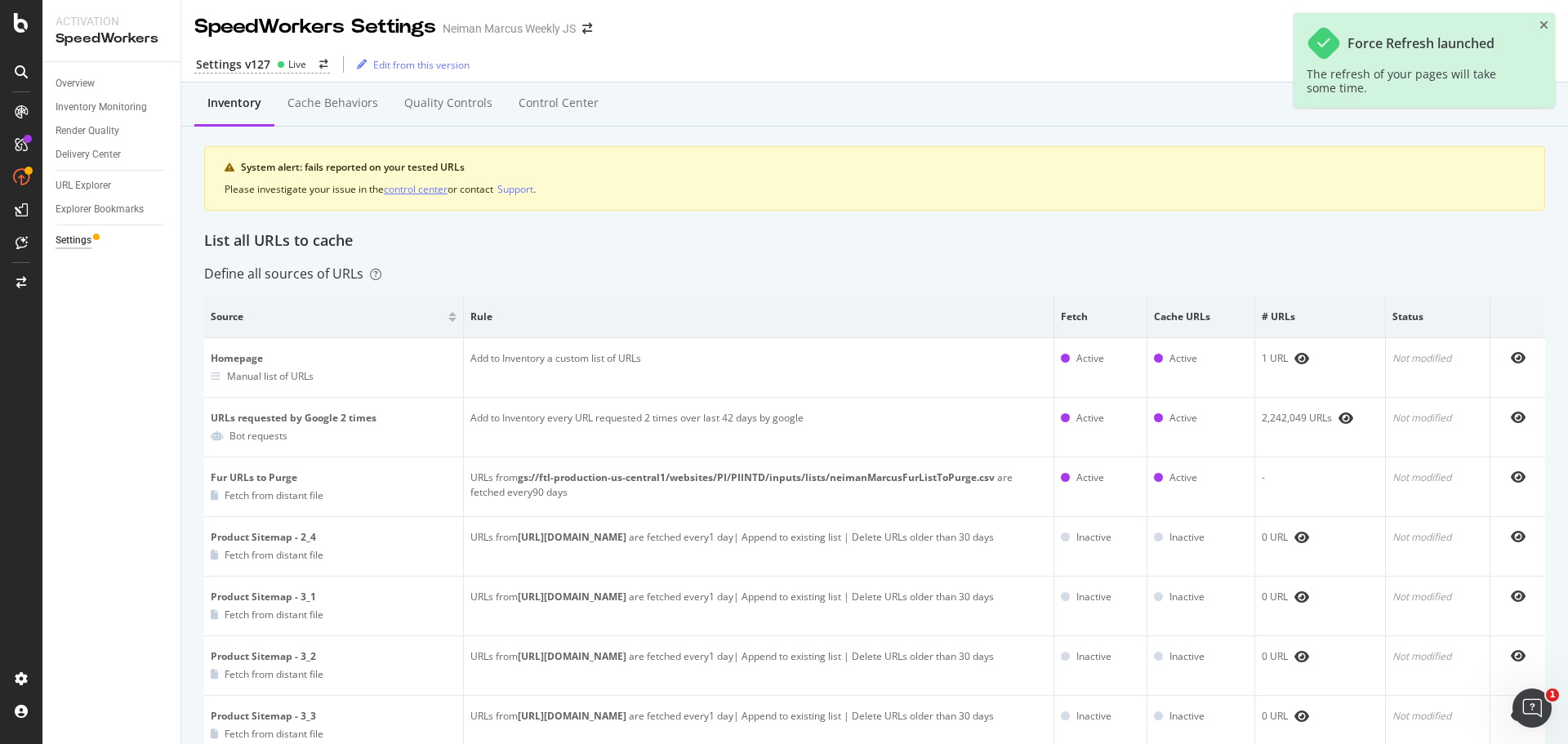
click at [410, 189] on div "control center" at bounding box center [415, 189] width 64 height 14
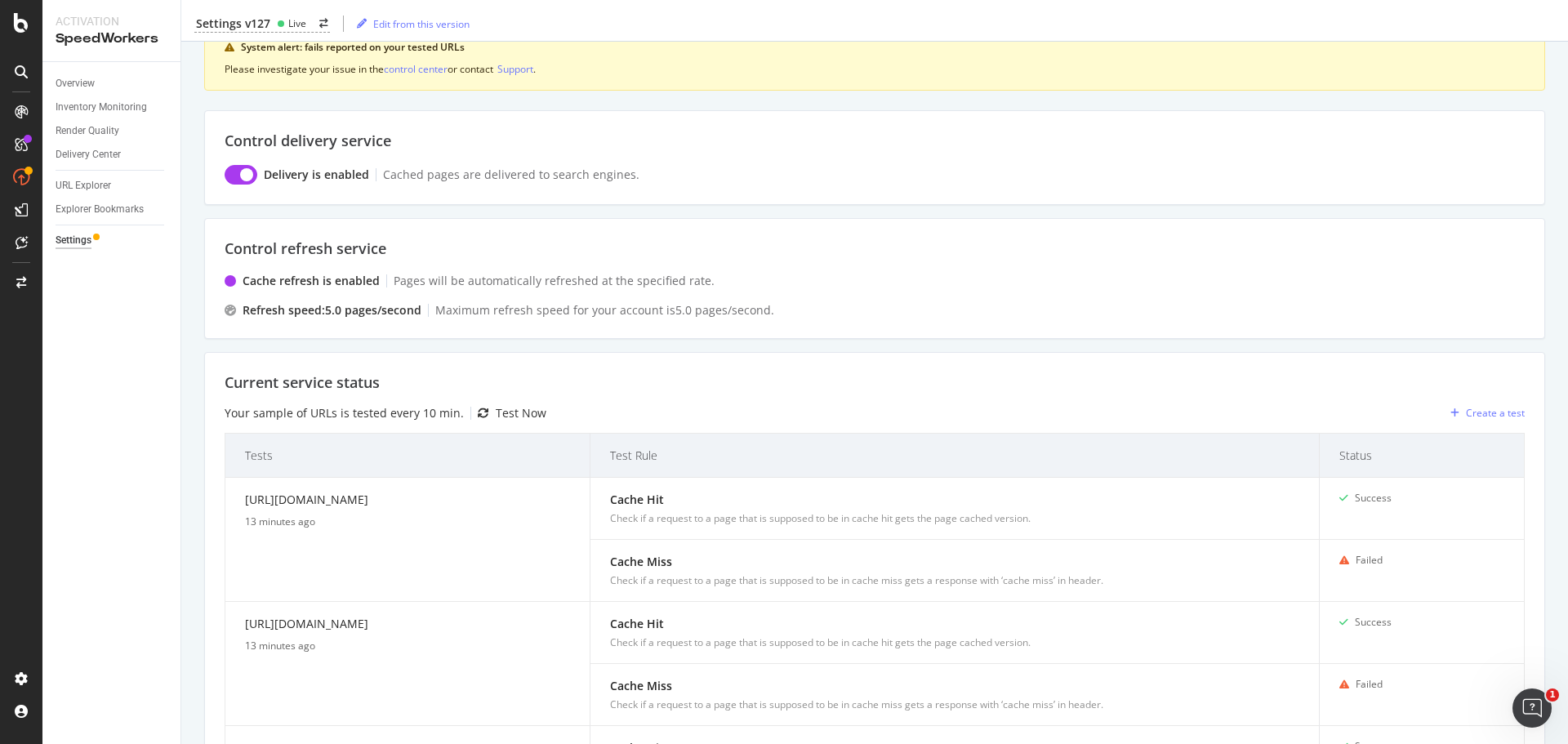
scroll to position [327, 0]
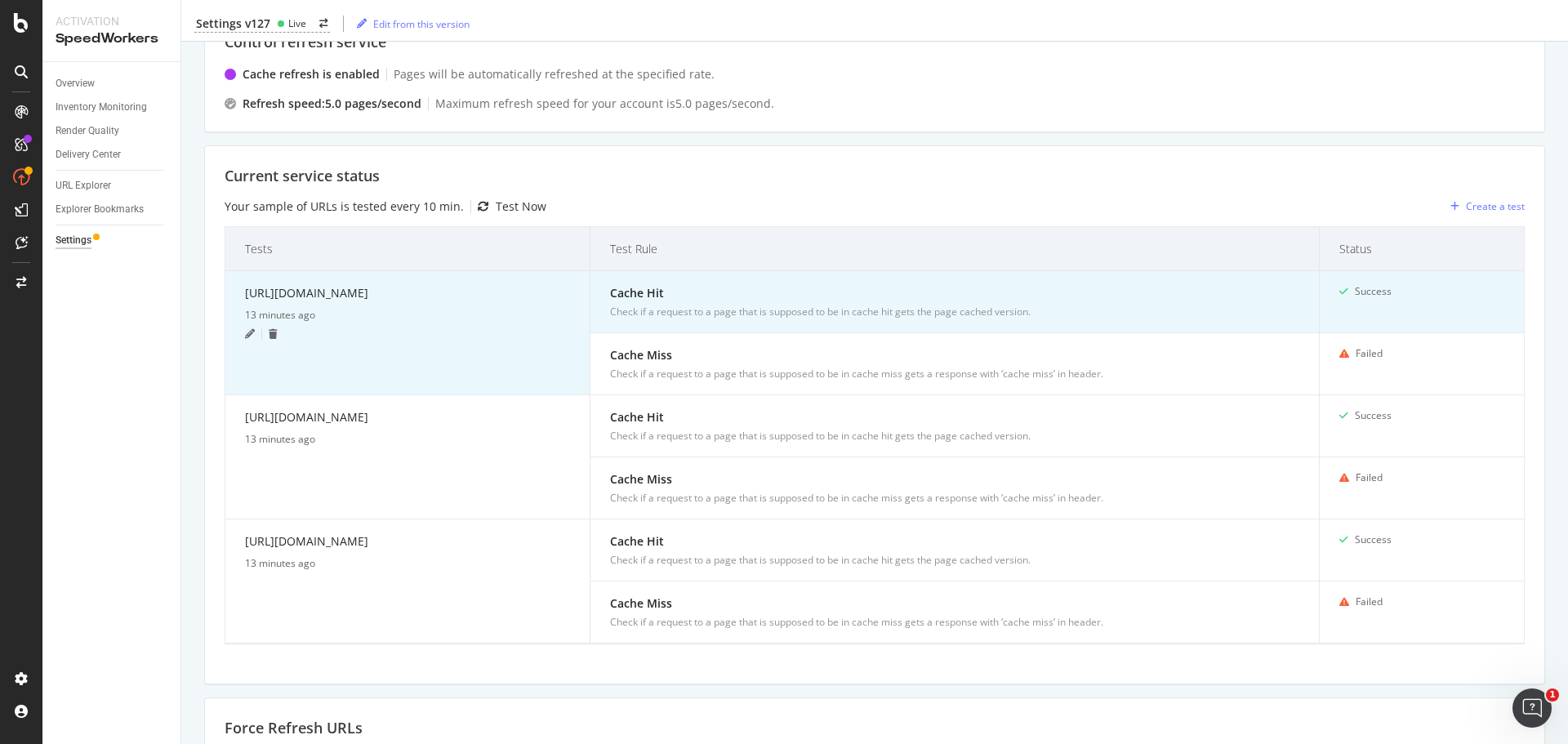
drag, startPoint x: 383, startPoint y: 328, endPoint x: 241, endPoint y: 294, distance: 146.0
click at [241, 294] on td "https://www.neimanmarcus.com/p/emporio-armani-draped-bateau-neck-jersey-midi-dr…" at bounding box center [407, 333] width 365 height 124
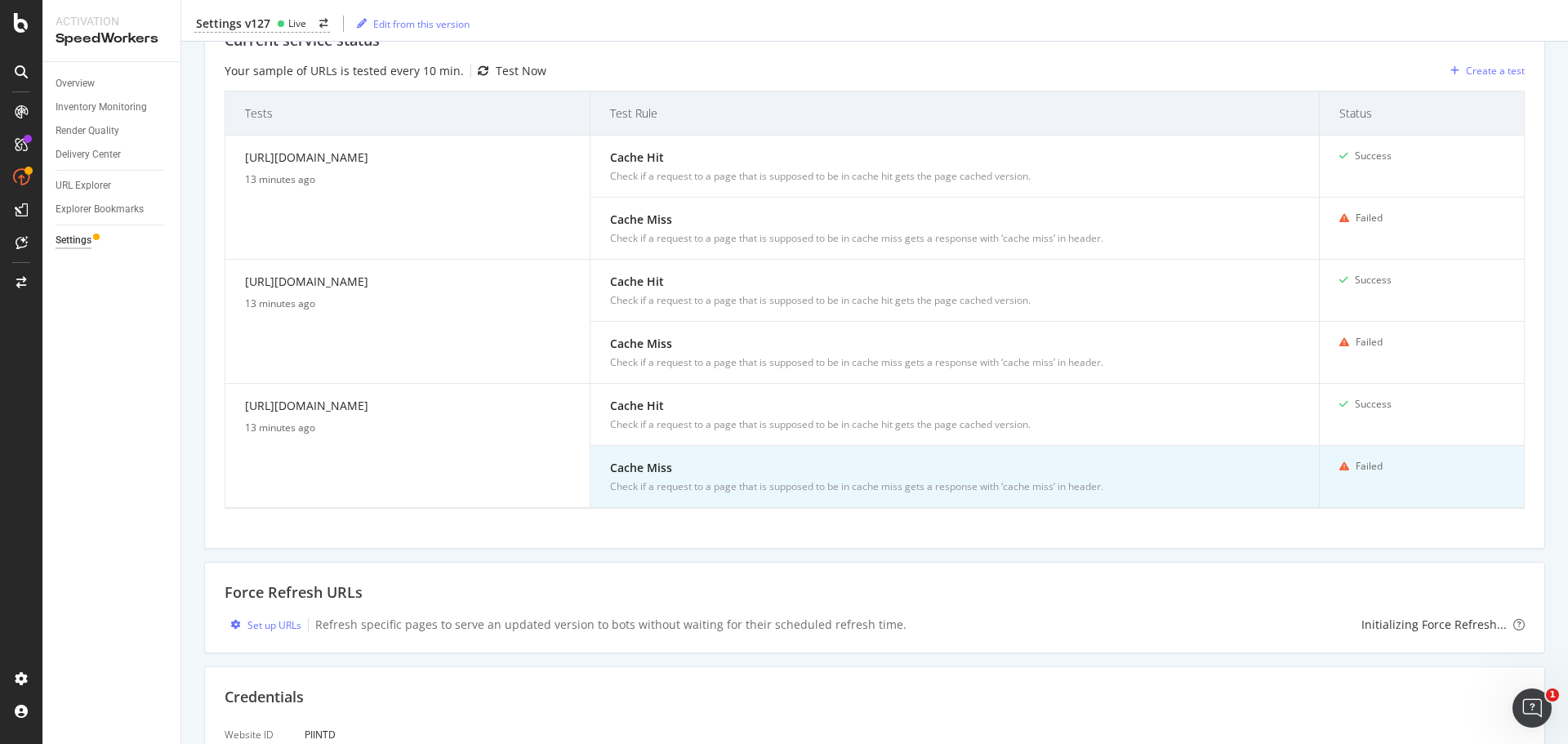
scroll to position [604, 0]
